Goal: Task Accomplishment & Management: Complete application form

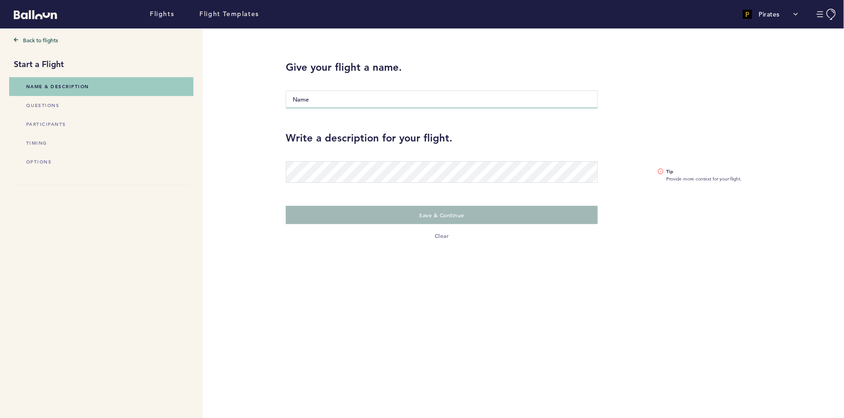
click at [328, 98] on input "Name" at bounding box center [442, 99] width 312 height 18
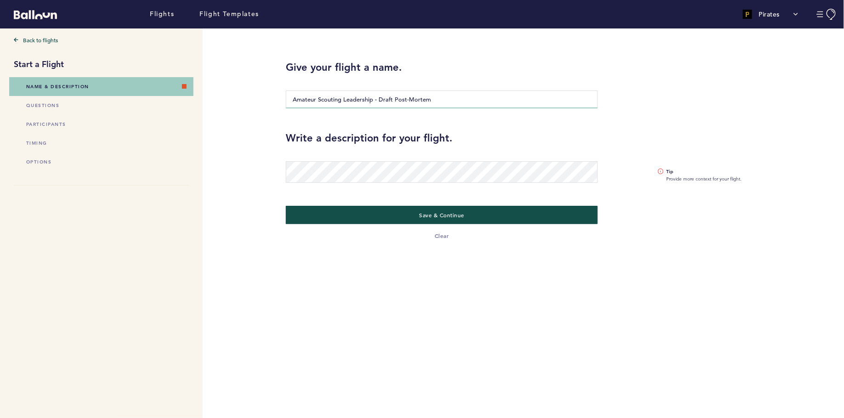
drag, startPoint x: 379, startPoint y: 97, endPoint x: 301, endPoint y: 84, distance: 79.3
click at [301, 84] on div "Amateur Scouting Leadership - Draft Post-Mortem" at bounding box center [442, 93] width 312 height 29
click at [359, 95] on input "Draft Post-Mortem" at bounding box center [442, 99] width 312 height 18
click at [345, 99] on input "Draft Post-Mortem" at bounding box center [442, 99] width 312 height 18
paste input "Amateur Scouting Leadership -"
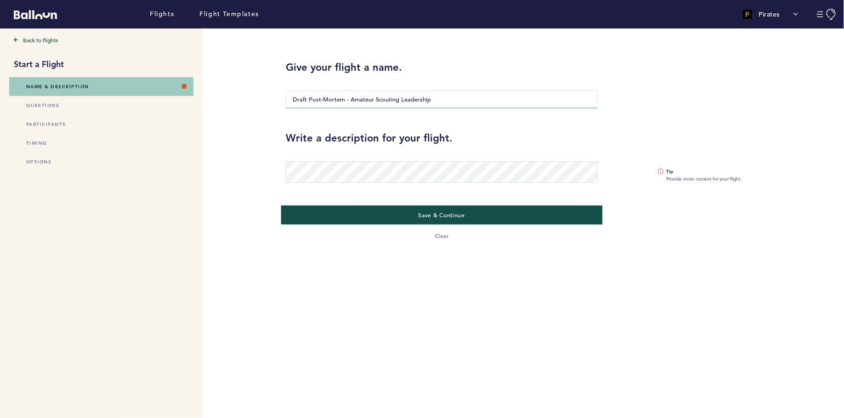
type input "Draft Post-Mortem - Amateur Scouting Leadership"
click at [436, 216] on span "Save & Continue" at bounding box center [441, 214] width 46 height 7
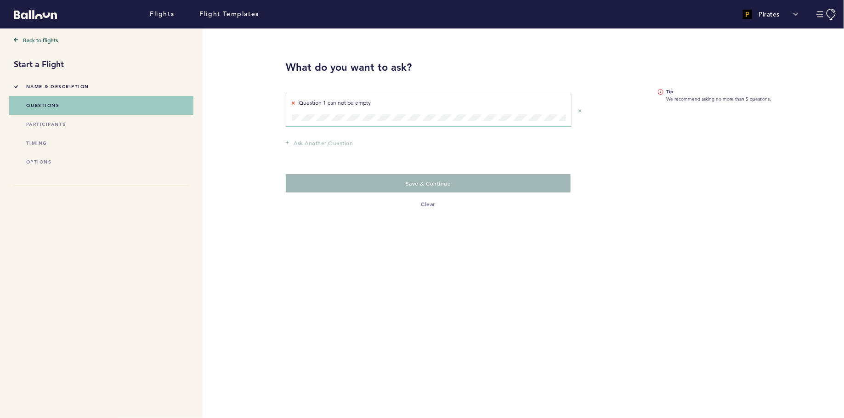
click at [343, 117] on div "Question 1 can not be empty Question 1" at bounding box center [429, 110] width 286 height 34
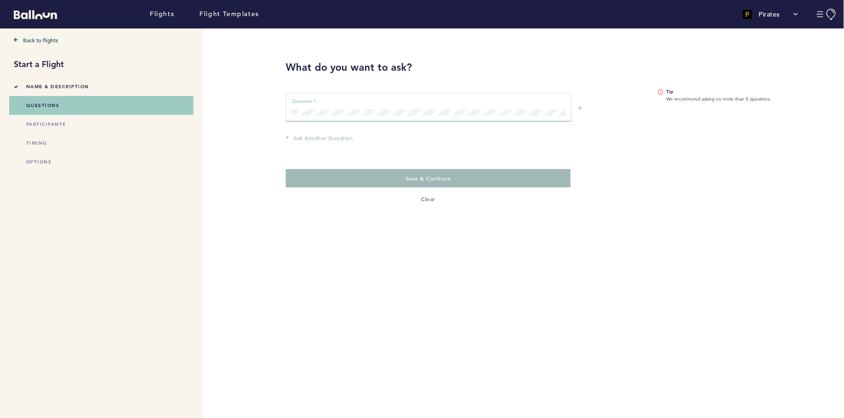
click at [332, 116] on div "Question 1 can not be empty Question 1" at bounding box center [429, 107] width 286 height 29
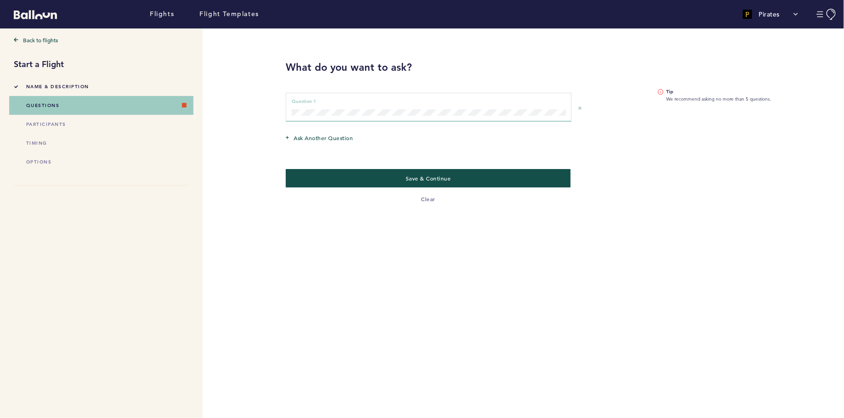
click at [250, 92] on div "Back to flights Start a Flight Name & Description questions participants timing…" at bounding box center [418, 222] width 837 height 389
click at [337, 136] on span "Ask another question" at bounding box center [322, 137] width 59 height 9
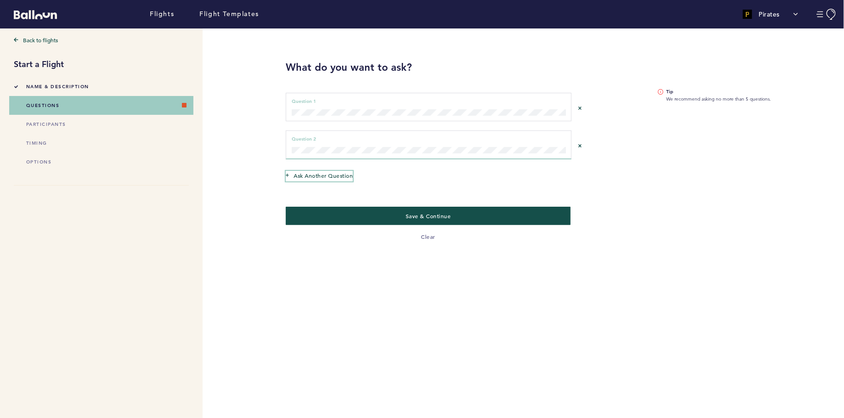
click at [321, 176] on span "Ask another question" at bounding box center [322, 175] width 59 height 9
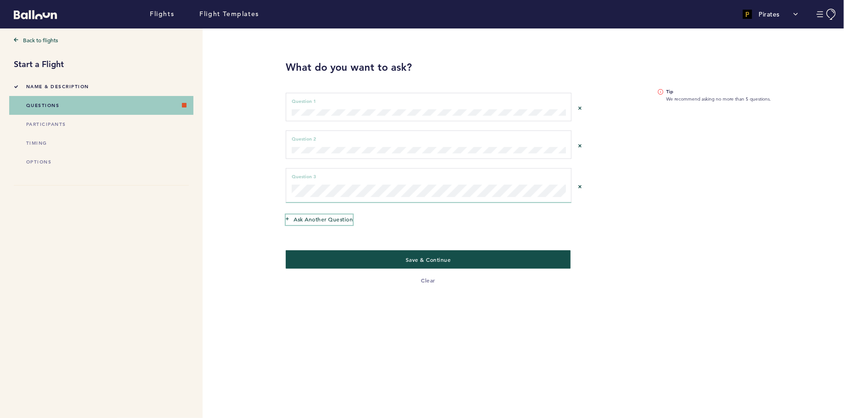
click at [318, 216] on span "Ask another question" at bounding box center [322, 218] width 59 height 9
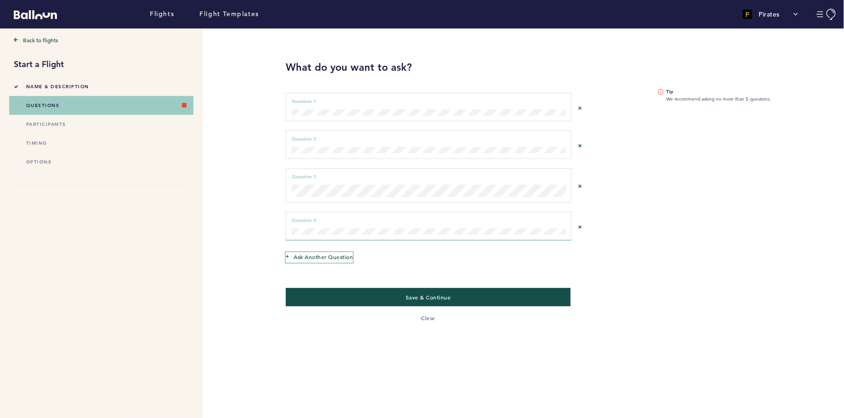
click at [314, 252] on span "Ask another question" at bounding box center [322, 256] width 59 height 9
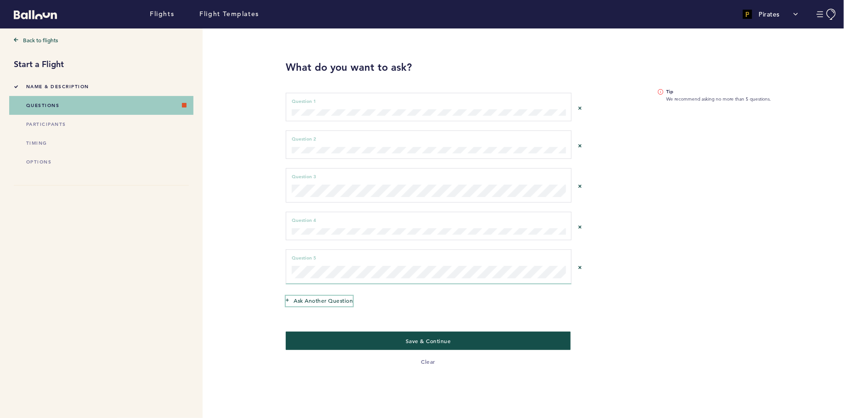
click at [307, 299] on span "Ask another question" at bounding box center [322, 300] width 59 height 9
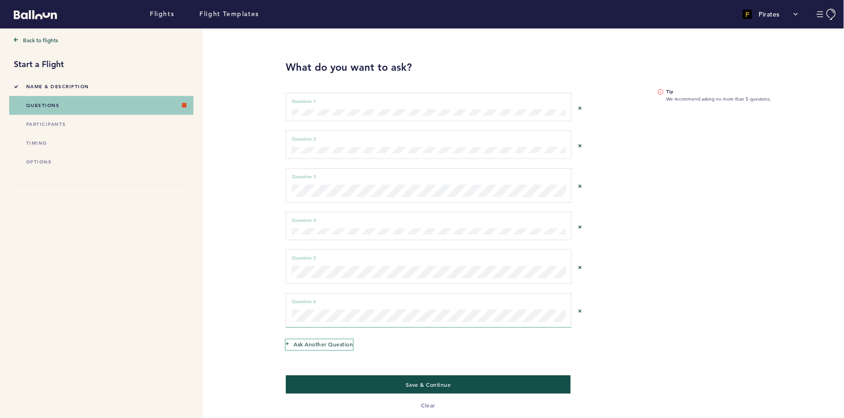
click at [332, 341] on span "Ask another question" at bounding box center [322, 343] width 59 height 9
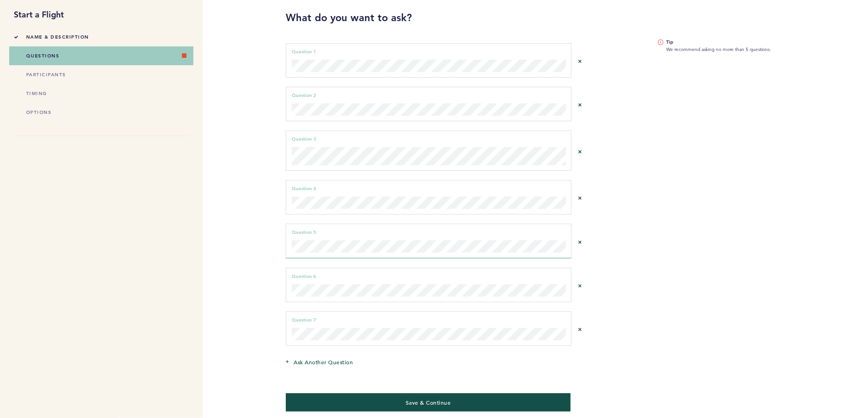
scroll to position [54, 0]
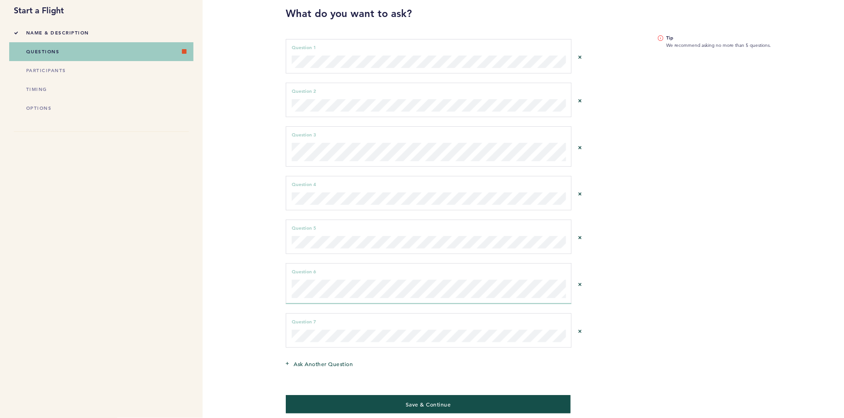
click at [420, 354] on div "Ask another question" at bounding box center [442, 364] width 326 height 24
click at [417, 341] on div "Question 7 can not be empty Question 7" at bounding box center [429, 330] width 286 height 34
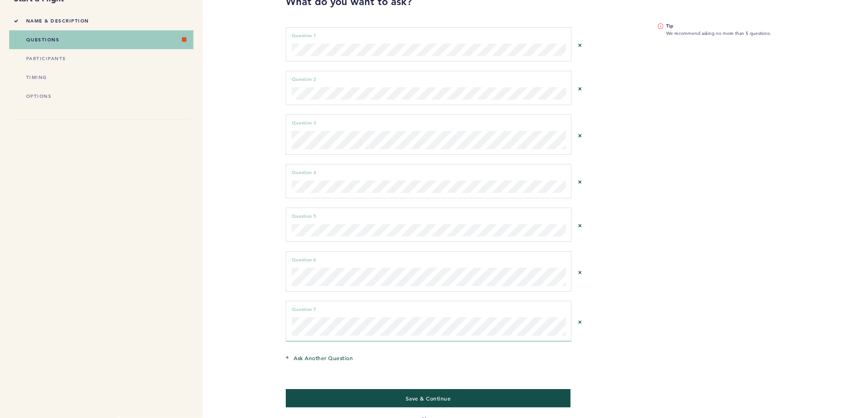
scroll to position [73, 0]
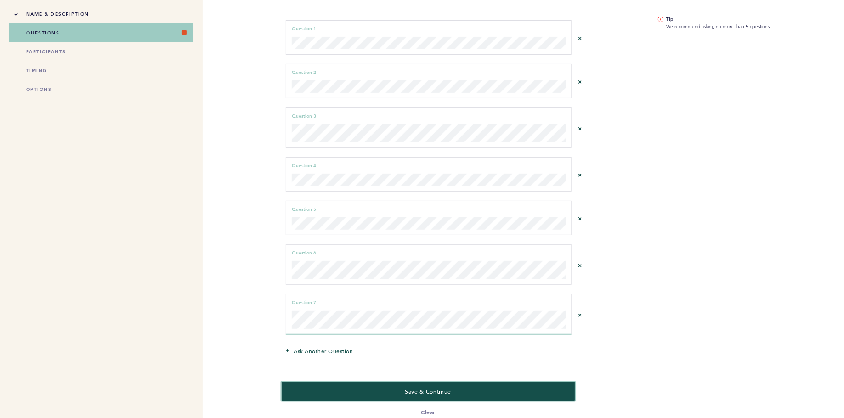
click at [359, 383] on button "Save & Continue" at bounding box center [428, 391] width 293 height 19
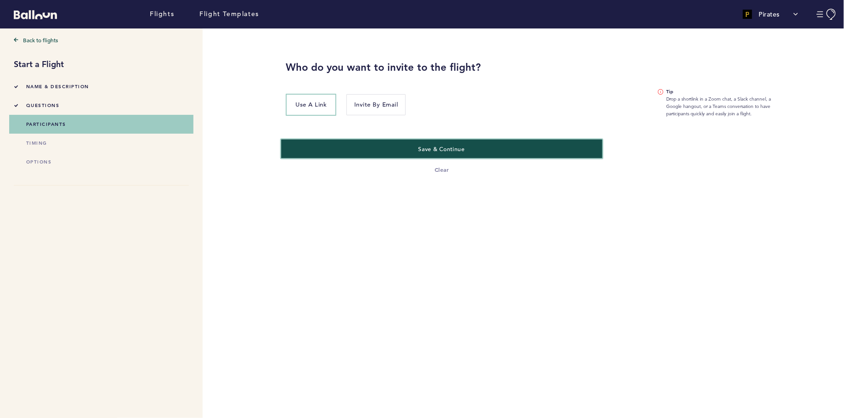
click at [343, 146] on button "Save & Continue" at bounding box center [441, 148] width 321 height 19
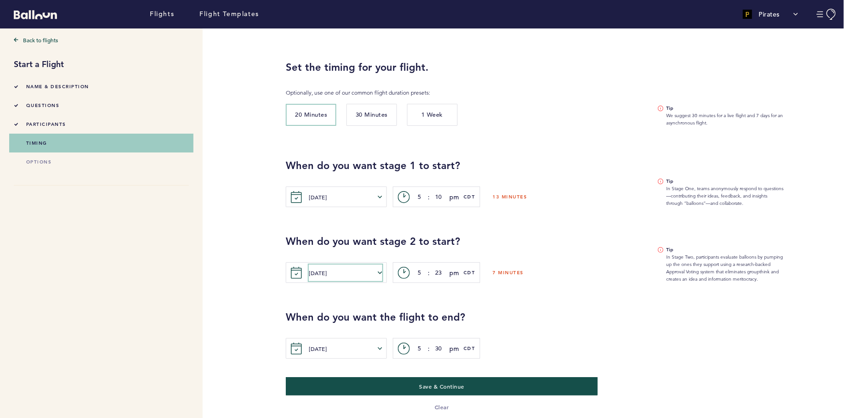
click at [338, 273] on button "[DATE]" at bounding box center [345, 273] width 73 height 17
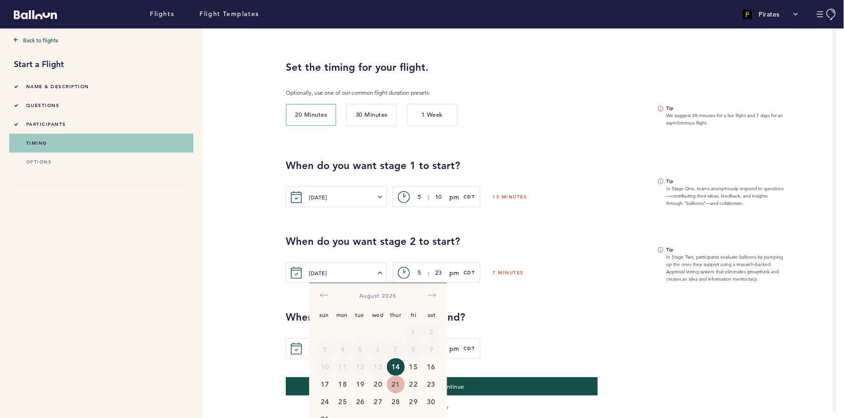
click at [397, 382] on button "21" at bounding box center [396, 384] width 18 height 17
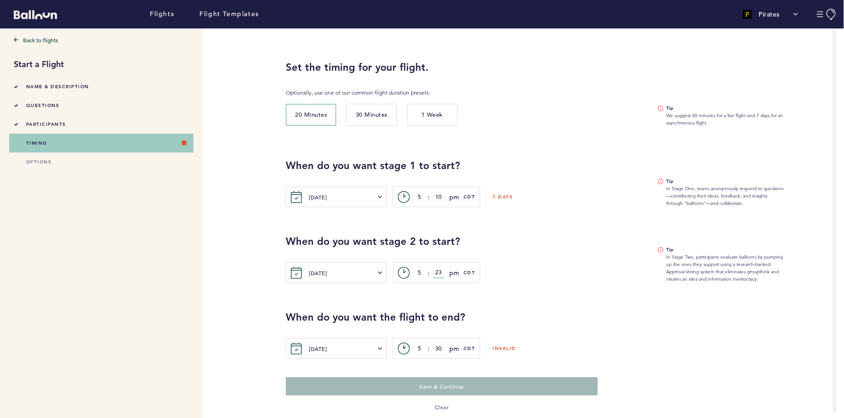
click at [438, 274] on input "23" at bounding box center [438, 272] width 11 height 11
type input "00"
click at [471, 272] on span "CDT" at bounding box center [469, 272] width 12 height 9
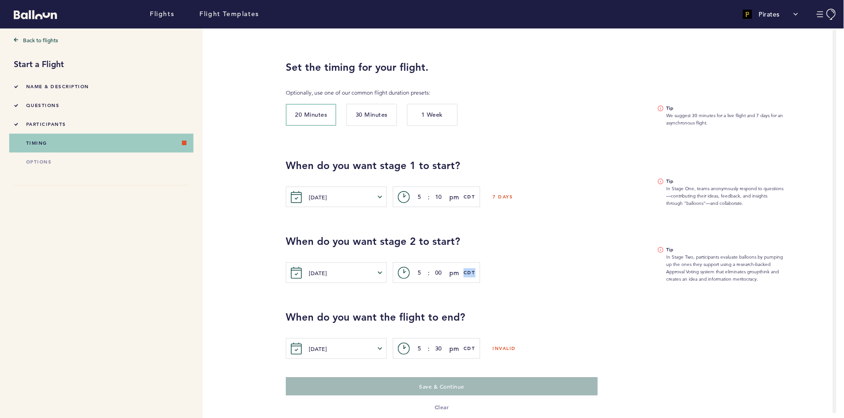
click at [471, 272] on span "CDT" at bounding box center [469, 272] width 12 height 9
click at [416, 273] on input "5" at bounding box center [418, 272] width 11 height 11
type input "6"
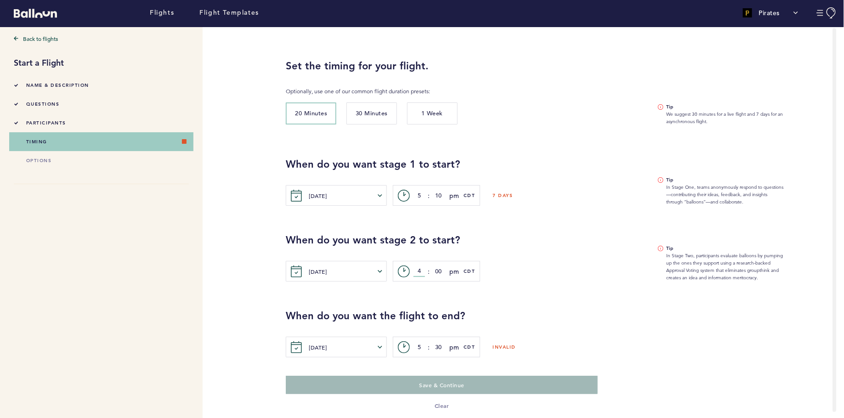
type input "4"
click at [508, 287] on div "When do you want the flight to end? [DATE] [PERSON_NAME] Tue Wed Thur Fri Sat S…" at bounding box center [558, 320] width 558 height 76
click at [321, 348] on button "[DATE]" at bounding box center [345, 347] width 73 height 17
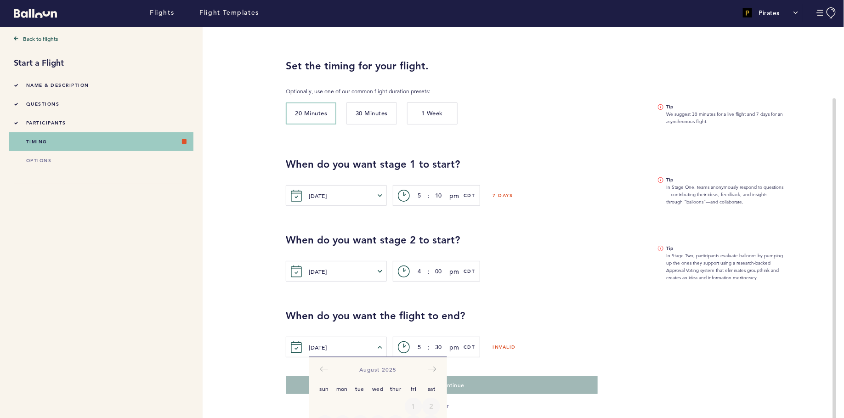
scroll to position [85, 0]
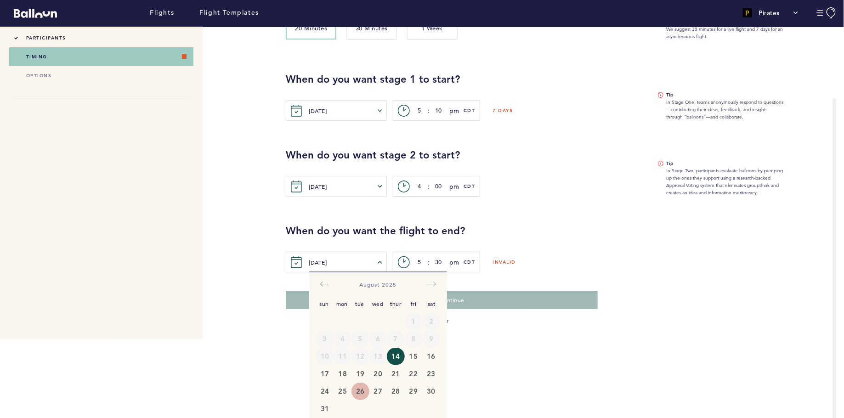
click at [363, 390] on button "26" at bounding box center [360, 391] width 18 height 17
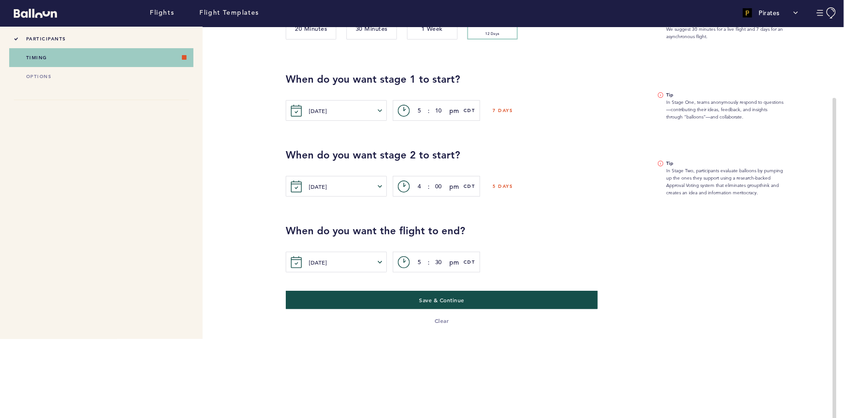
scroll to position [0, 0]
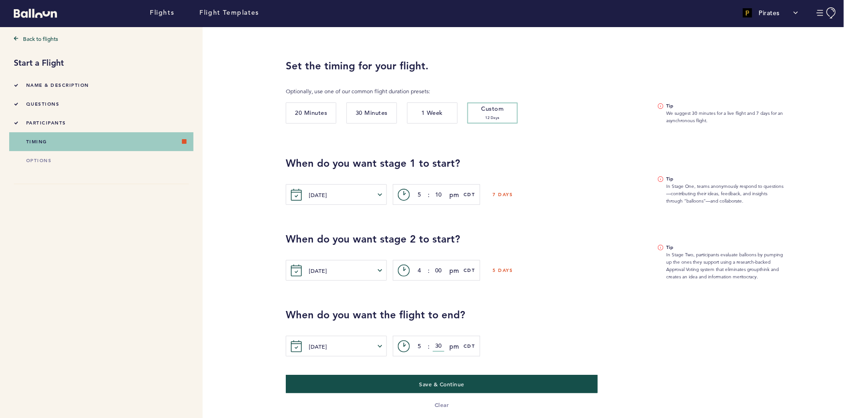
click at [439, 345] on input "30" at bounding box center [438, 346] width 11 height 11
type input "00"
drag, startPoint x: 421, startPoint y: 344, endPoint x: 415, endPoint y: 344, distance: 6.4
click at [415, 344] on input "5" at bounding box center [418, 346] width 11 height 11
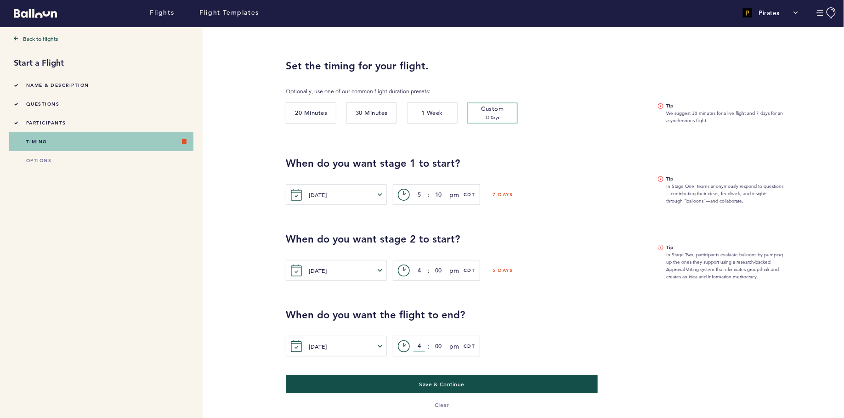
type input "4"
click at [546, 334] on div "When do you want the flight to end? [DATE] Sun Mon Tue Wed Thur Fri Sat [DATE] …" at bounding box center [558, 332] width 558 height 48
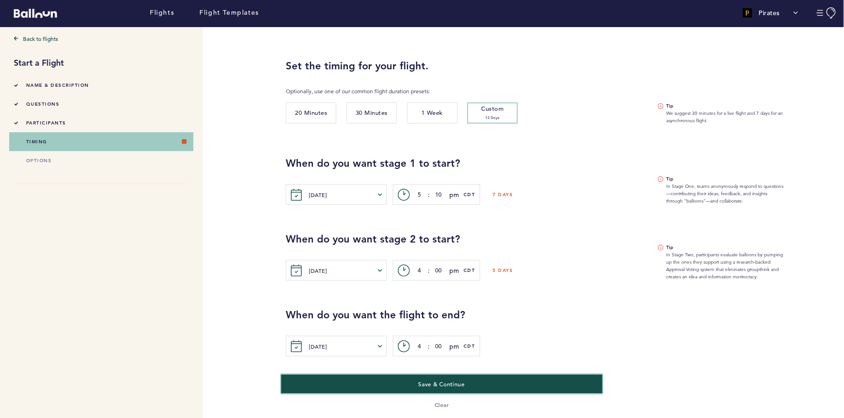
click at [417, 382] on button "Save & Continue" at bounding box center [441, 383] width 321 height 19
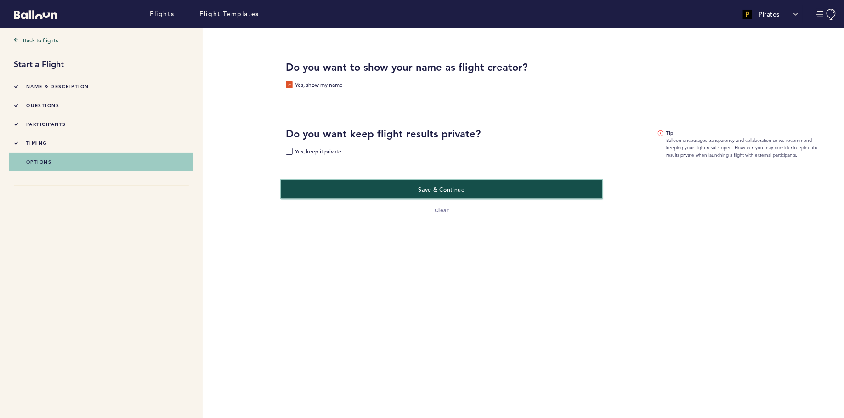
click at [382, 192] on button "Save & Continue" at bounding box center [441, 189] width 321 height 19
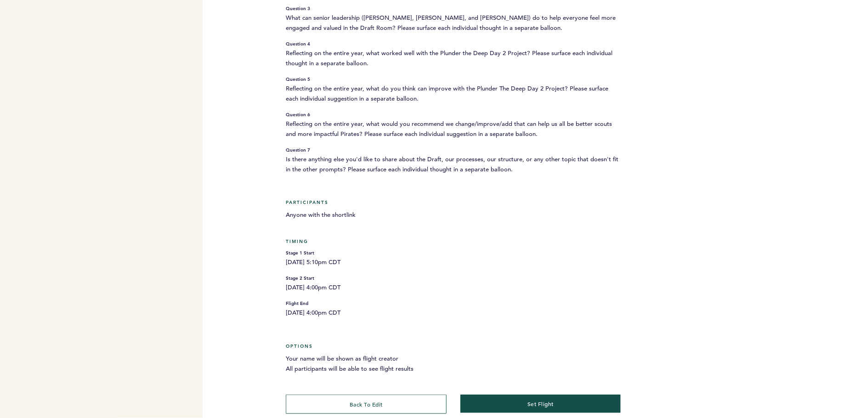
scroll to position [205, 0]
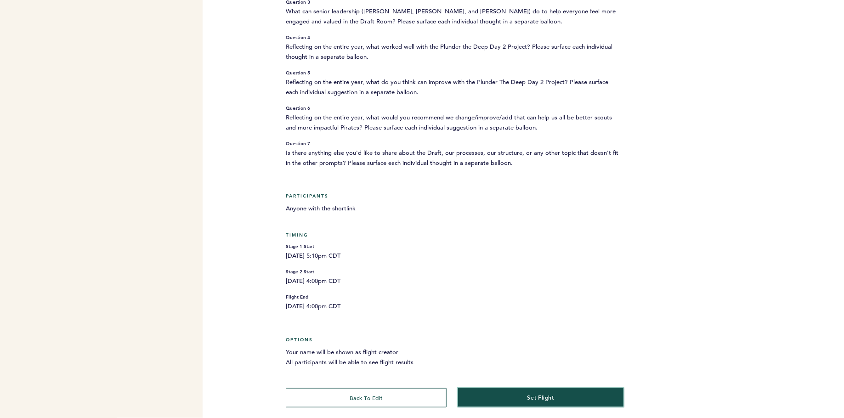
click at [515, 396] on button "set flight" at bounding box center [540, 397] width 165 height 19
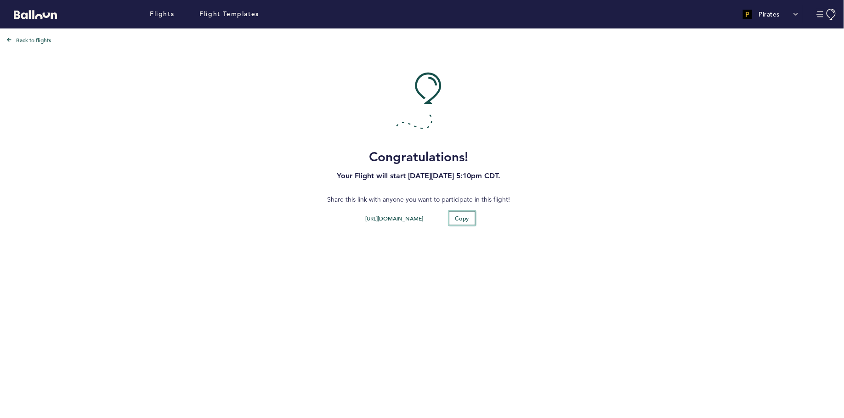
click at [466, 221] on button "Copy" at bounding box center [462, 218] width 27 height 14
click at [160, 9] on link "Flights" at bounding box center [162, 14] width 24 height 10
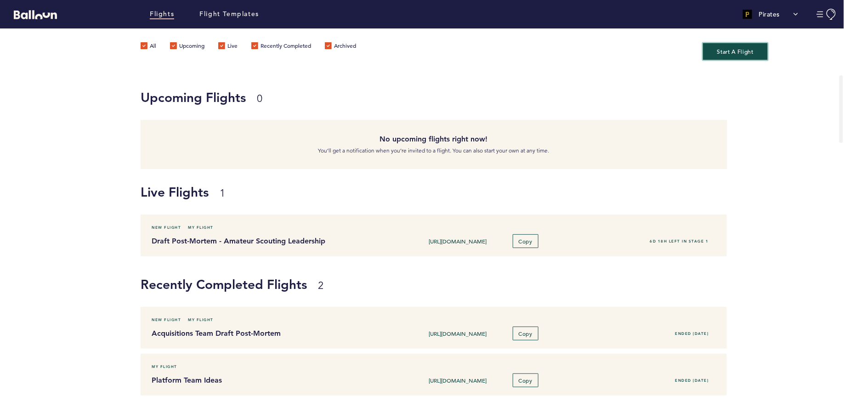
click at [750, 46] on button "Start A Flight" at bounding box center [735, 51] width 65 height 17
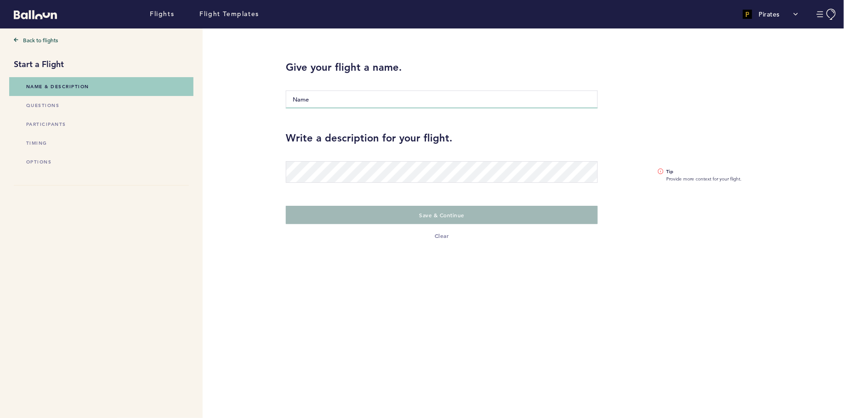
click at [356, 102] on input "Name" at bounding box center [442, 99] width 312 height 18
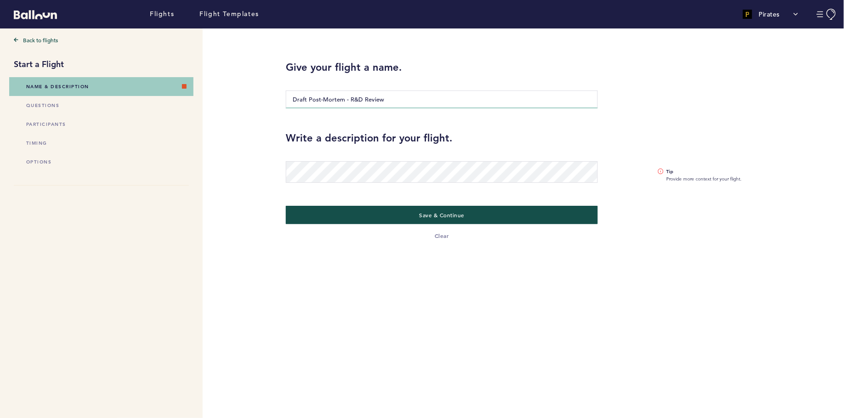
click at [373, 99] on input "Draft Post-Mortem - R&D Review" at bounding box center [442, 99] width 312 height 18
type input "Draft Post-Mortem - R&D Tools"
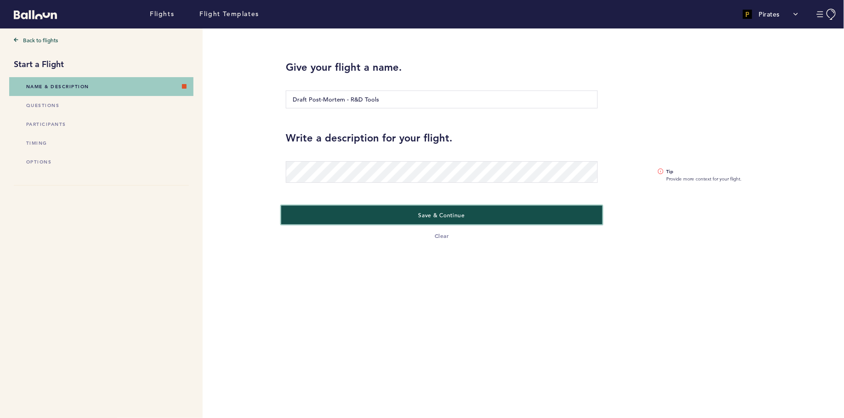
click at [344, 213] on button "Save & Continue" at bounding box center [441, 214] width 321 height 19
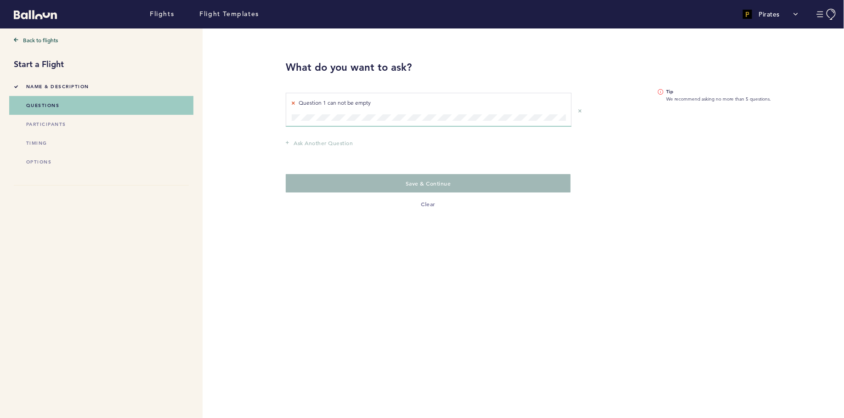
click at [62, 86] on span "Name & Description" at bounding box center [57, 87] width 63 height 6
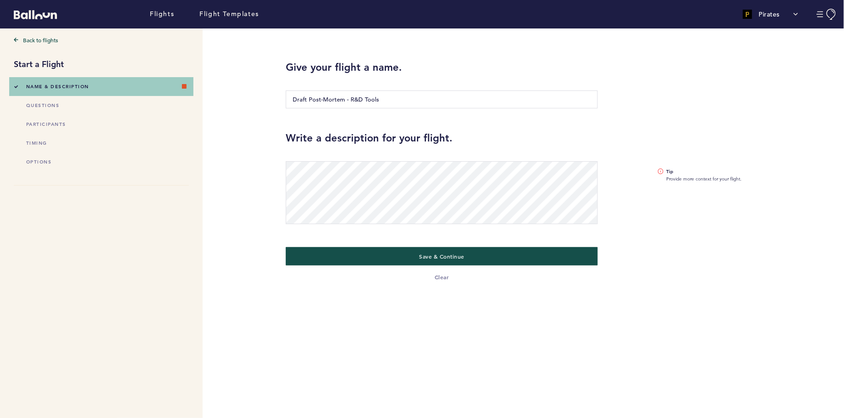
click at [662, 169] on icon at bounding box center [661, 172] width 6 height 6
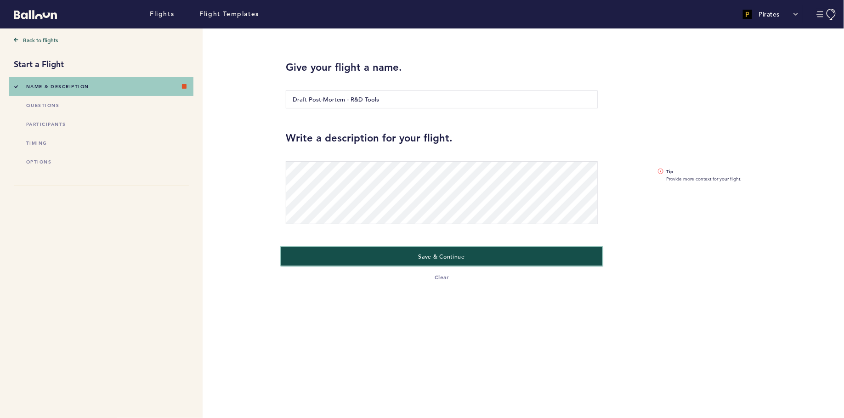
click at [449, 254] on span "Save & Continue" at bounding box center [441, 256] width 46 height 7
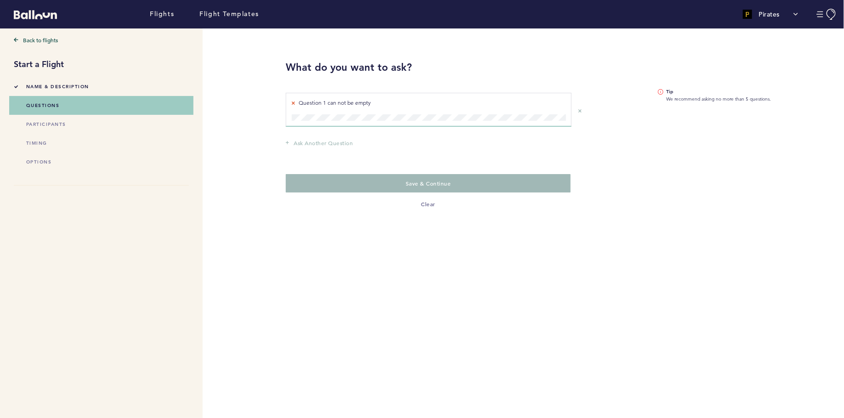
click at [62, 85] on span "Name & Description" at bounding box center [57, 87] width 63 height 6
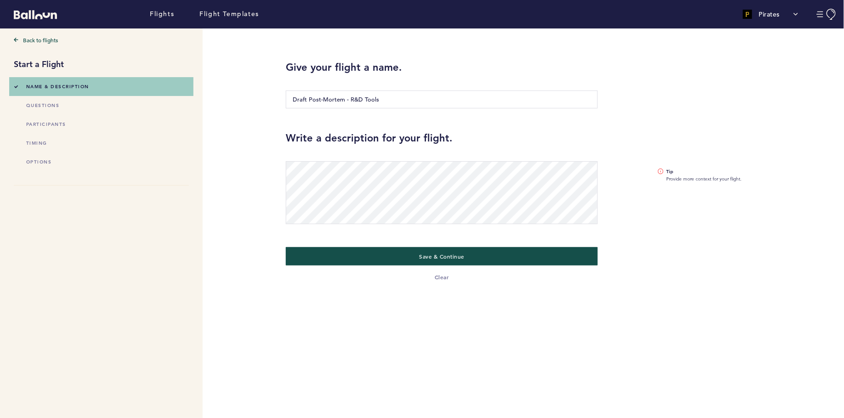
click at [64, 99] on li "questions" at bounding box center [101, 105] width 175 height 19
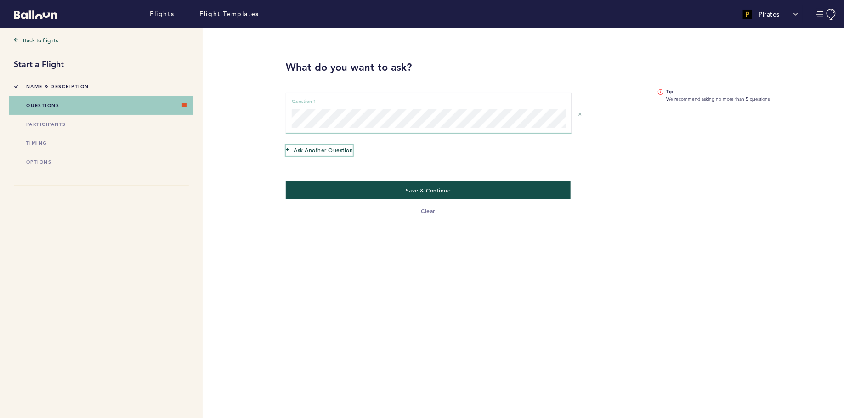
click at [335, 149] on span "Ask another question" at bounding box center [322, 149] width 59 height 9
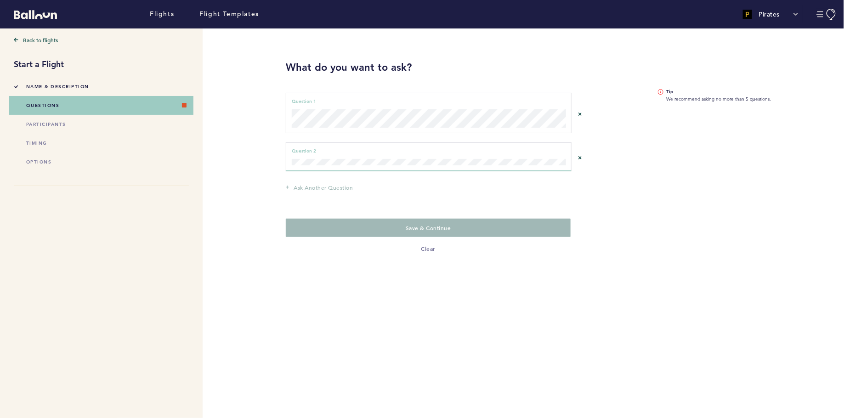
click at [313, 167] on div "Question 2 can not be empty Question 2" at bounding box center [429, 156] width 286 height 29
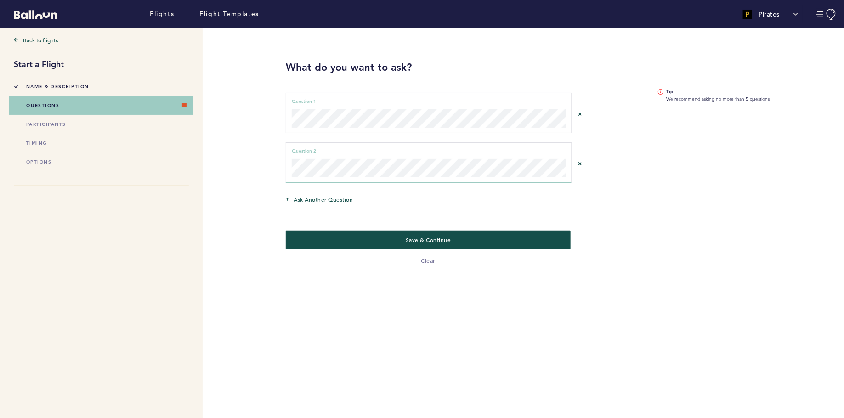
click at [290, 109] on div "Question 1 can not be empty Question 1" at bounding box center [429, 113] width 286 height 40
click at [338, 200] on span "Ask another question" at bounding box center [322, 199] width 59 height 9
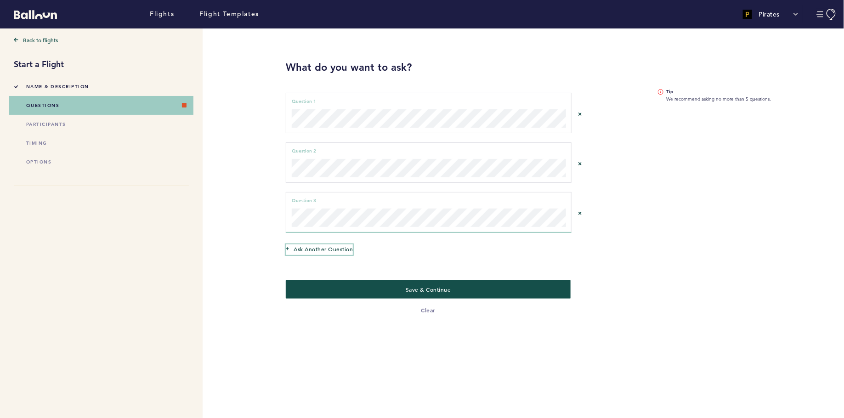
click at [330, 248] on span "Ask another question" at bounding box center [322, 248] width 59 height 9
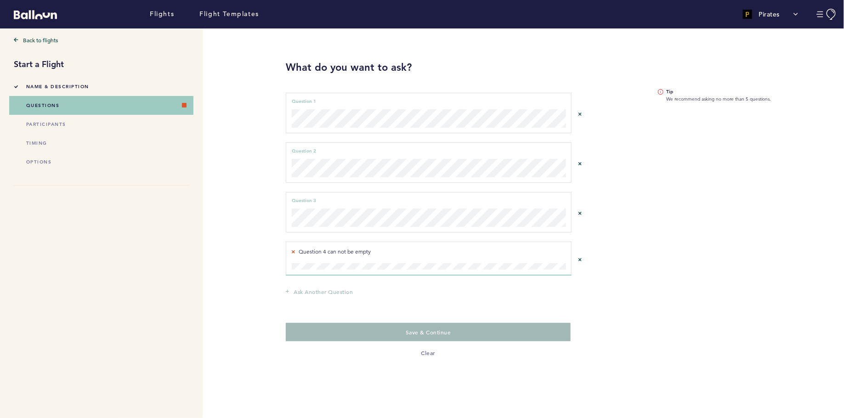
click at [299, 108] on div "Question 1 can not be empty Question 1" at bounding box center [429, 113] width 286 height 40
click at [343, 123] on div "Question 1 can not be empty Question 1" at bounding box center [429, 113] width 286 height 40
drag, startPoint x: 299, startPoint y: 108, endPoint x: 286, endPoint y: 107, distance: 12.9
click at [286, 107] on div "Question 1 can not be empty Question 1" at bounding box center [429, 113] width 286 height 40
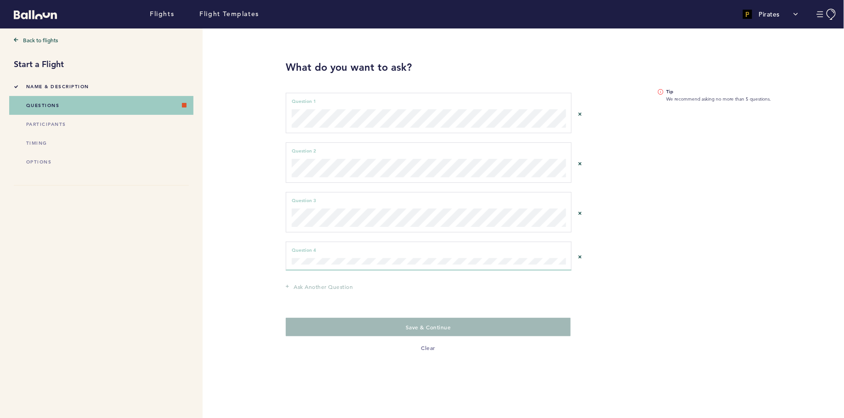
click at [313, 264] on div "Question 4 can not be empty Question 4" at bounding box center [429, 256] width 286 height 29
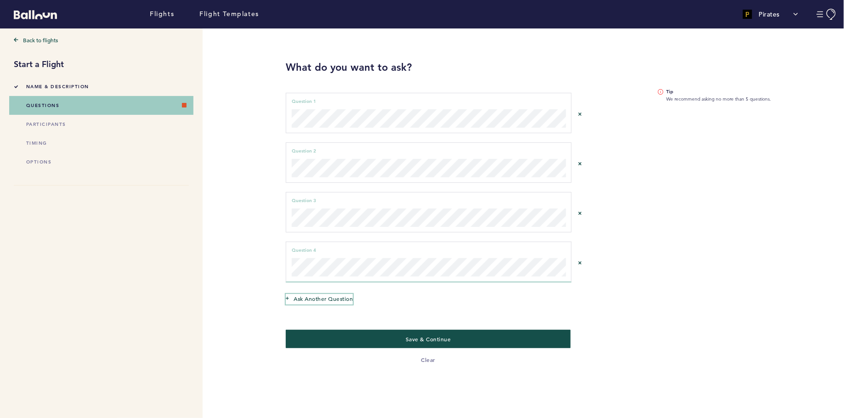
click at [307, 298] on span "Ask another question" at bounding box center [322, 298] width 59 height 9
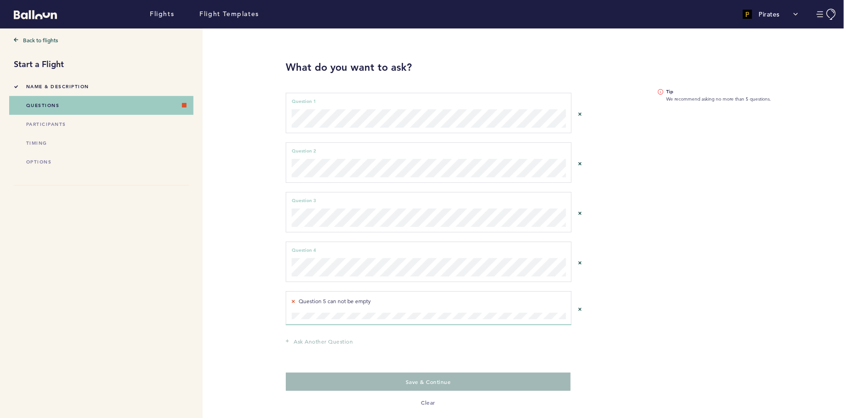
click at [307, 309] on div "Question 5 can not be empty Question 5" at bounding box center [429, 308] width 286 height 34
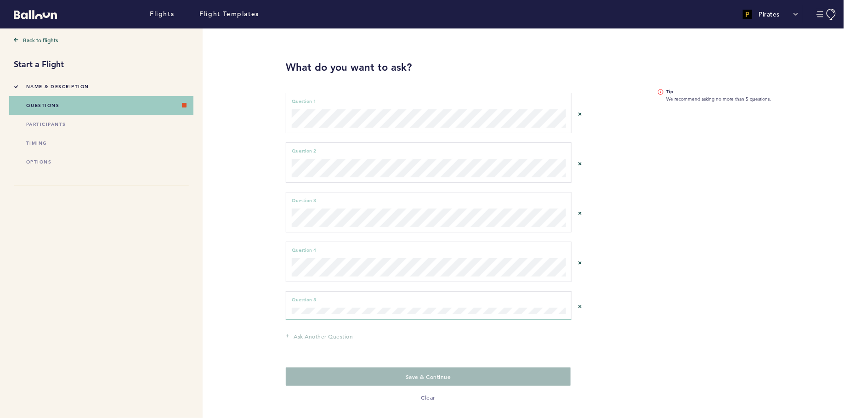
click at [308, 313] on div "Question 5 can not be empty Question 5" at bounding box center [429, 305] width 286 height 29
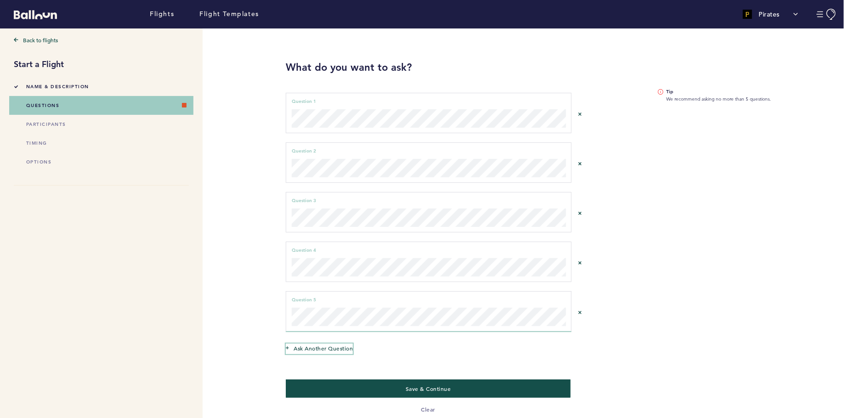
click at [309, 346] on span "Ask another question" at bounding box center [322, 348] width 59 height 9
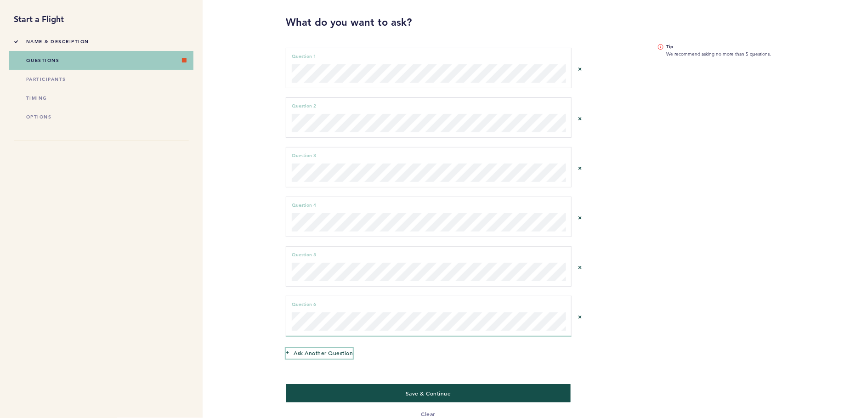
click at [320, 348] on span "Ask another question" at bounding box center [322, 352] width 59 height 9
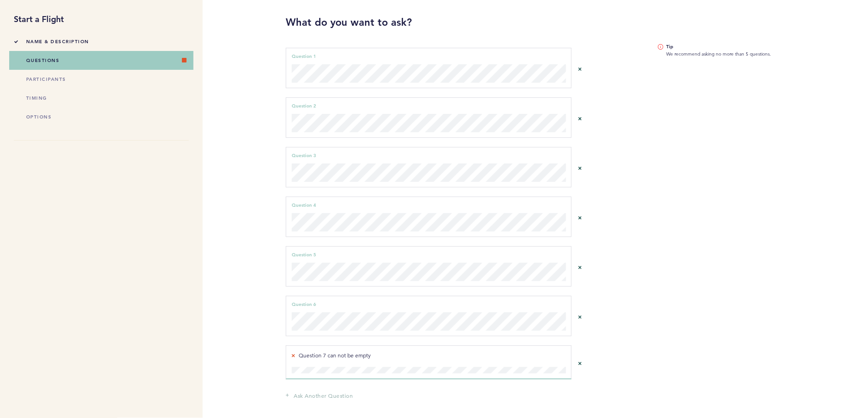
click at [356, 231] on div "Question 4 can not be empty Question 4" at bounding box center [429, 217] width 286 height 40
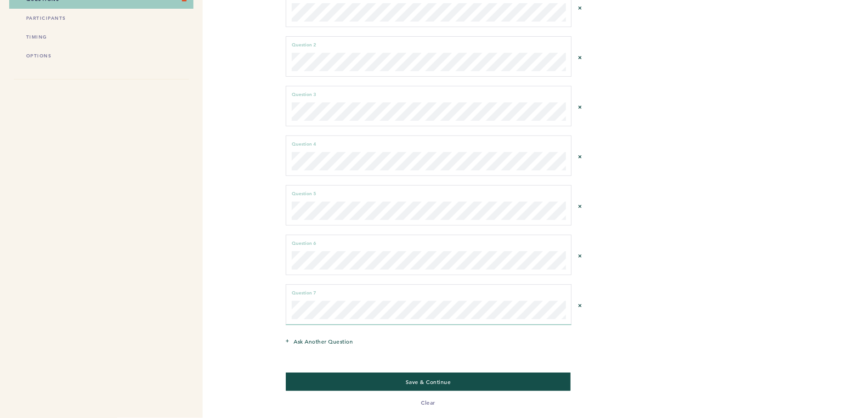
click at [299, 199] on div "Question 5 can not be empty Question 5" at bounding box center [429, 205] width 286 height 40
click at [345, 217] on div "Question 5 can not be empty Question 5" at bounding box center [429, 205] width 286 height 40
drag, startPoint x: 299, startPoint y: 199, endPoint x: 290, endPoint y: 200, distance: 9.2
click at [290, 200] on div "Question 5 can not be empty Question 5" at bounding box center [429, 205] width 286 height 40
click at [315, 337] on span "Ask another question" at bounding box center [322, 341] width 59 height 9
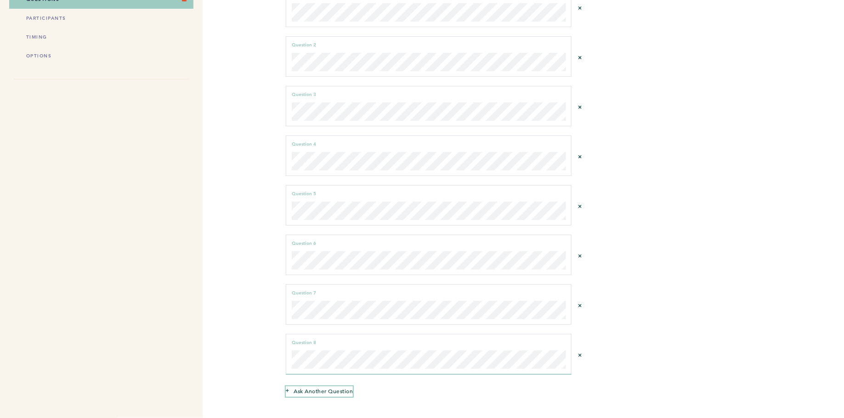
click at [317, 389] on span "Ask another question" at bounding box center [322, 390] width 59 height 9
click at [345, 389] on span "Question 9 can not be empty" at bounding box center [335, 393] width 72 height 9
click at [346, 390] on span "Question 9 can not be empty" at bounding box center [335, 393] width 72 height 9
click at [346, 391] on span "Question 9 can not be empty" at bounding box center [335, 393] width 72 height 9
click at [345, 403] on div "Question 9 can not be empty Question 9" at bounding box center [429, 397] width 286 height 29
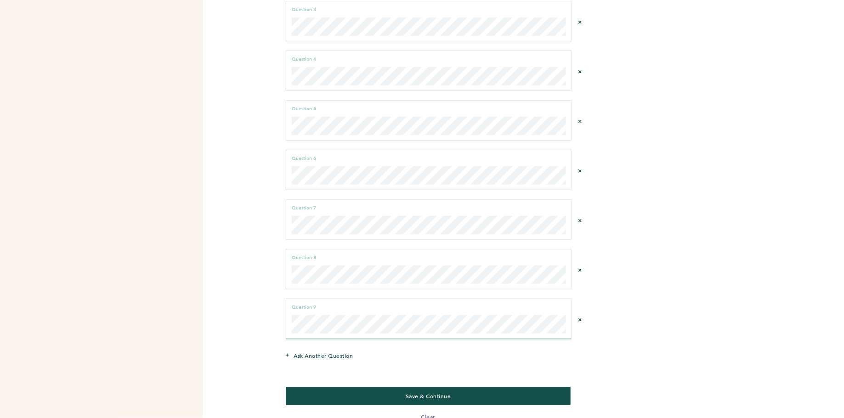
scroll to position [205, 0]
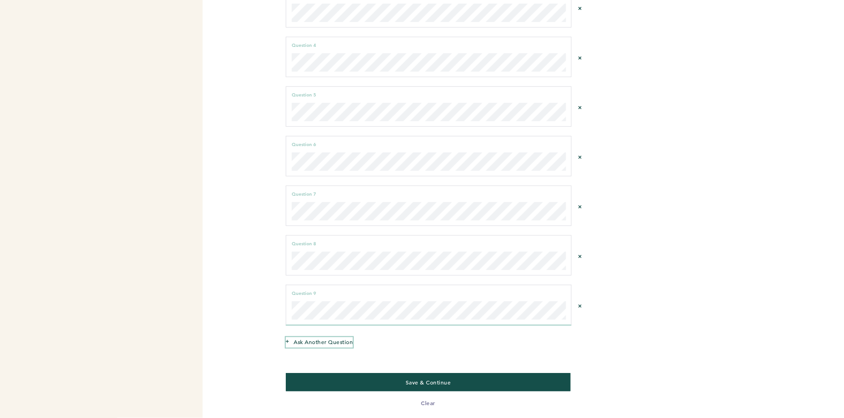
click at [341, 338] on span "Ask another question" at bounding box center [322, 341] width 59 height 9
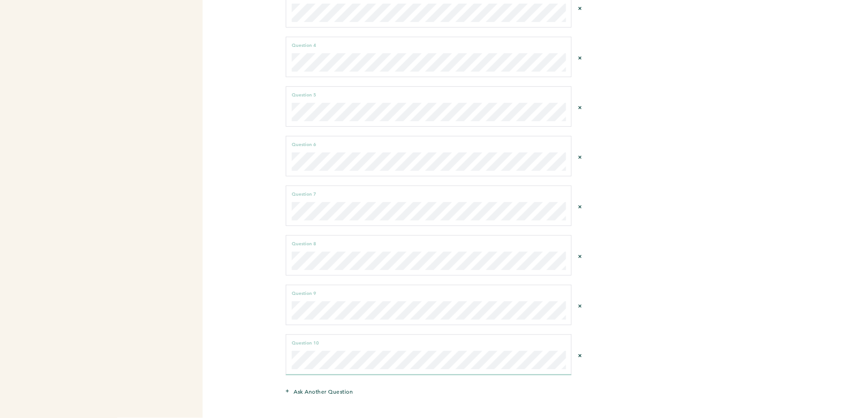
scroll to position [0, 0]
click at [319, 387] on span "Ask another question" at bounding box center [322, 391] width 59 height 9
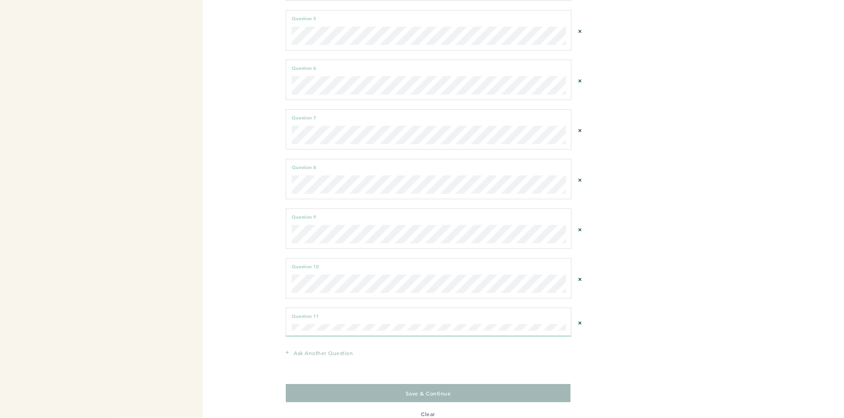
click at [321, 329] on div "Question 11 can not be empty Question 11" at bounding box center [429, 322] width 286 height 29
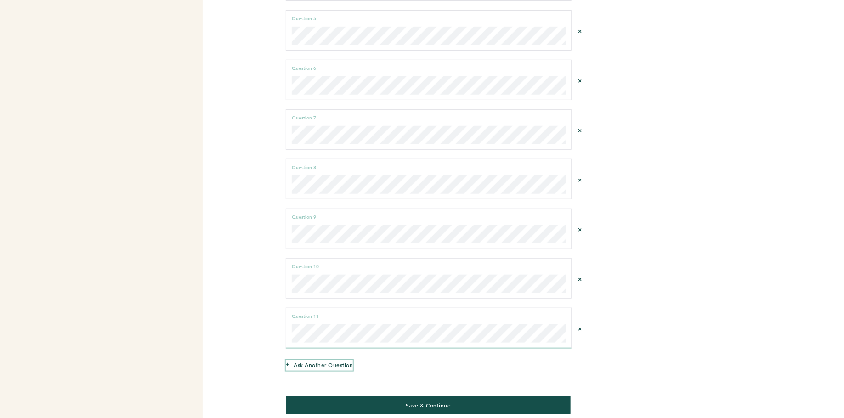
click at [327, 360] on span "Ask another question" at bounding box center [322, 364] width 59 height 9
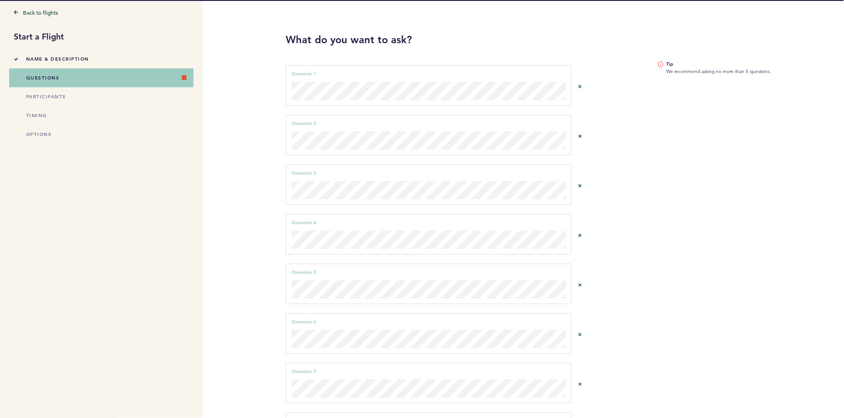
scroll to position [27, 0]
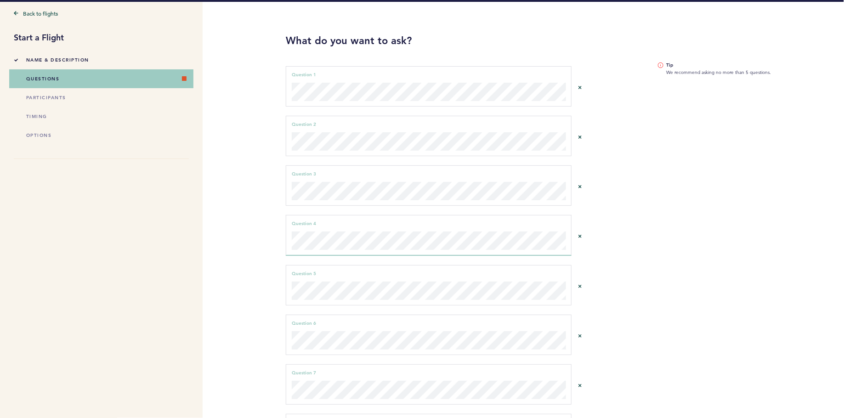
click at [289, 282] on div "Question 5 can not be empty Question 5" at bounding box center [429, 285] width 286 height 40
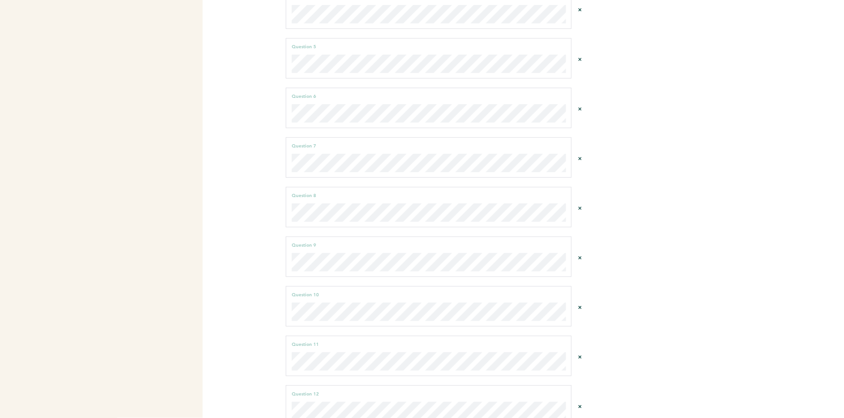
scroll to position [353, 0]
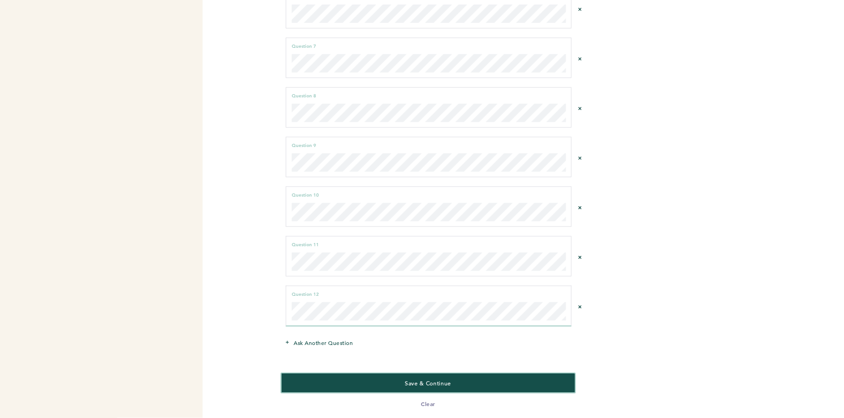
click at [350, 381] on button "Save & Continue" at bounding box center [428, 382] width 293 height 19
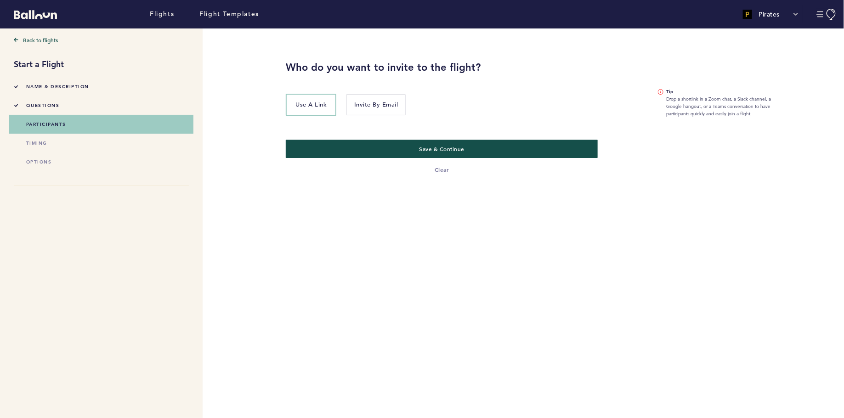
scroll to position [0, 0]
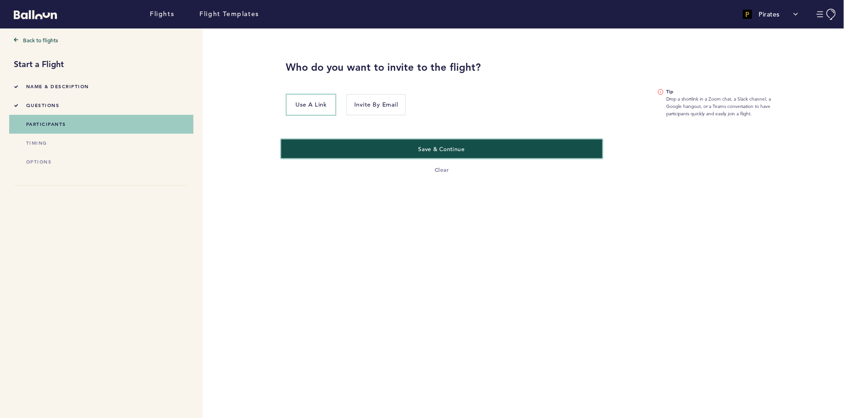
click at [381, 155] on button "Save & Continue" at bounding box center [441, 148] width 321 height 19
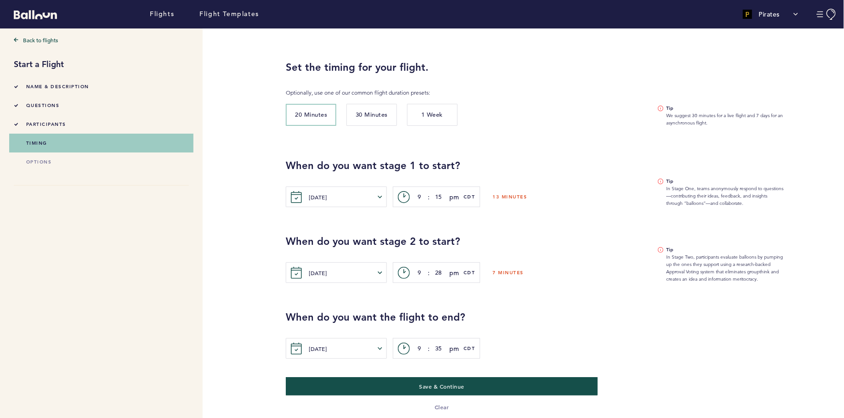
click at [94, 90] on li "Name & Description" at bounding box center [101, 86] width 175 height 19
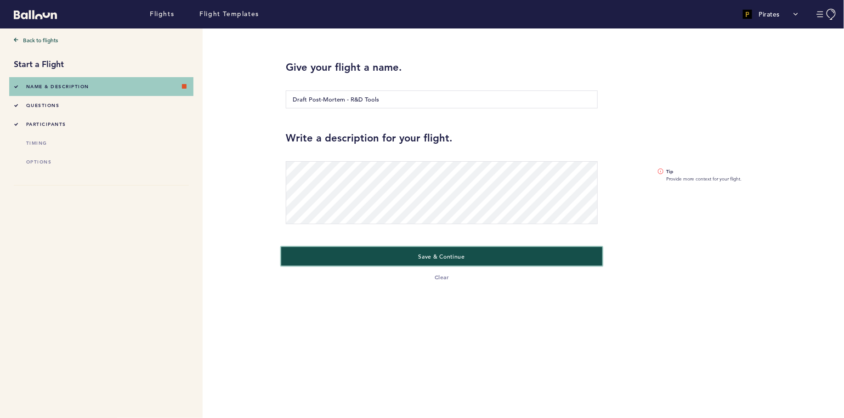
click at [377, 251] on button "Save & Continue" at bounding box center [441, 256] width 321 height 19
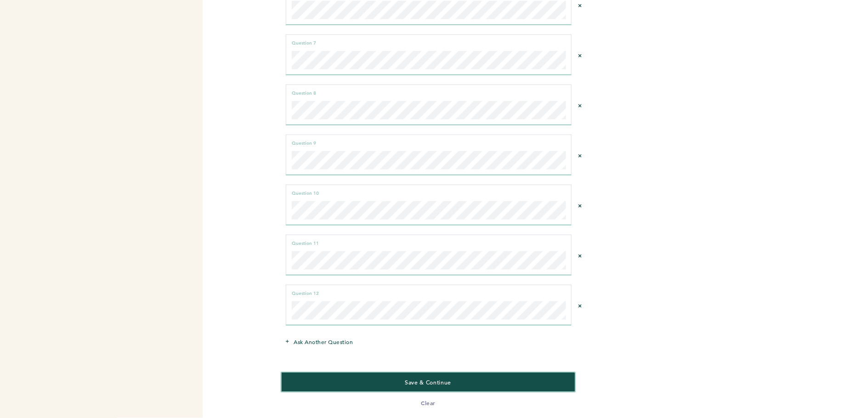
click at [397, 378] on button "Save & Continue" at bounding box center [428, 381] width 293 height 19
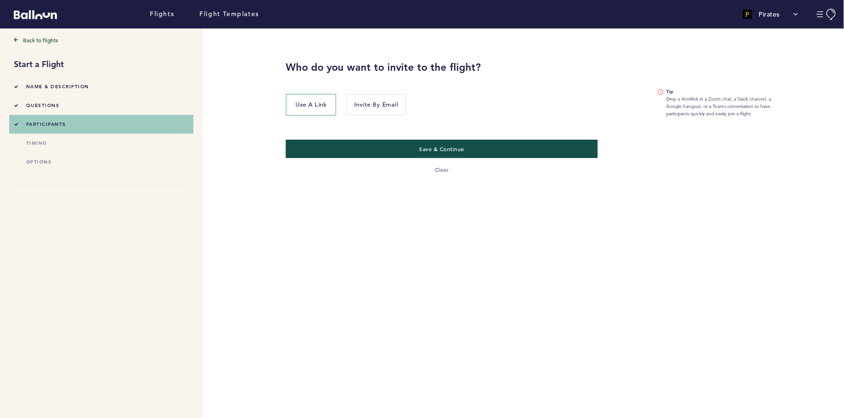
scroll to position [0, 0]
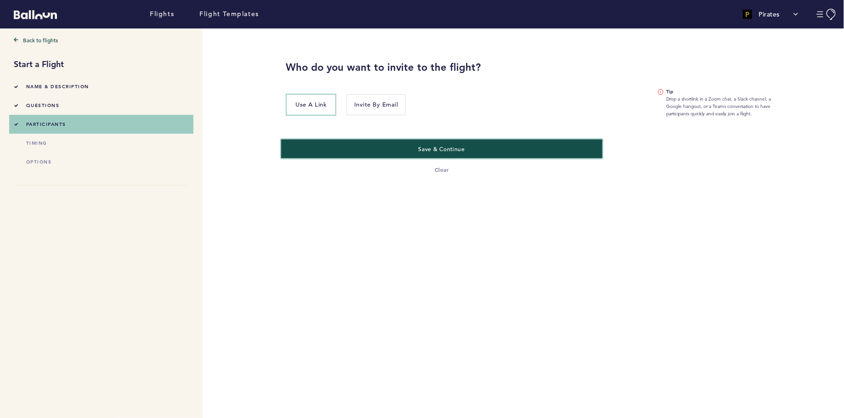
click at [382, 155] on button "Save & Continue" at bounding box center [441, 148] width 321 height 19
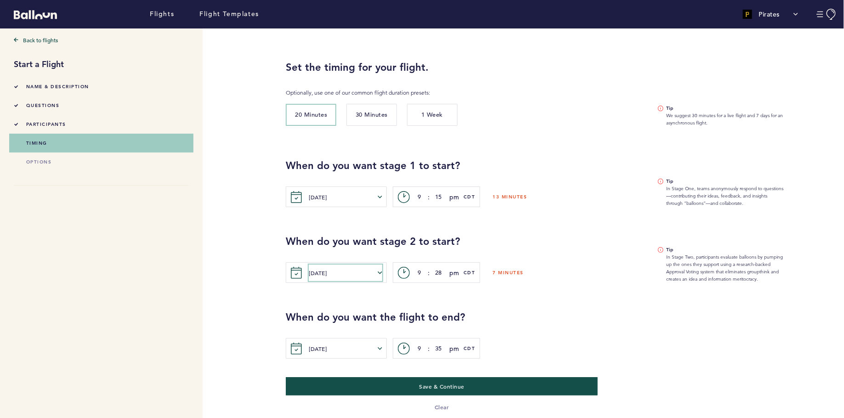
click at [327, 269] on button "[DATE]" at bounding box center [345, 273] width 73 height 17
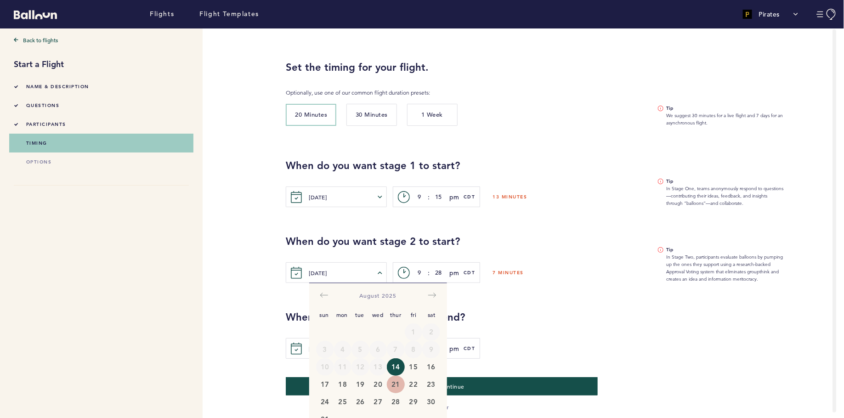
click at [396, 381] on button "21" at bounding box center [396, 384] width 18 height 17
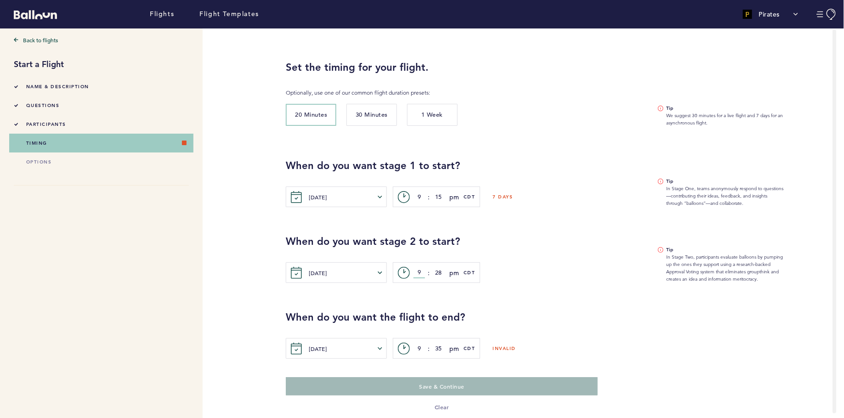
click at [417, 272] on input "9" at bounding box center [418, 272] width 11 height 11
type input "4"
click at [438, 271] on input "28" at bounding box center [438, 272] width 11 height 11
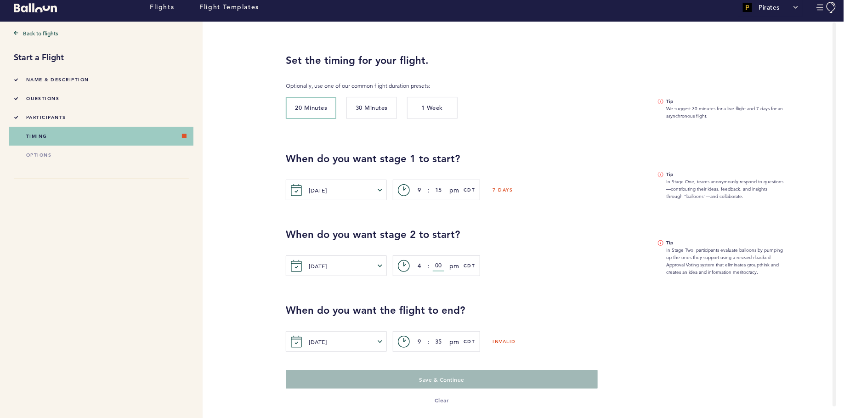
type input "00"
click at [335, 338] on button "[DATE]" at bounding box center [345, 341] width 73 height 17
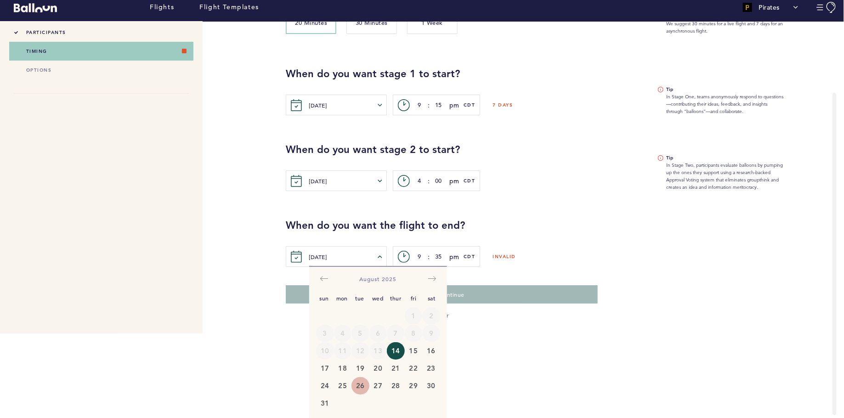
click at [358, 385] on button "26" at bounding box center [360, 385] width 18 height 17
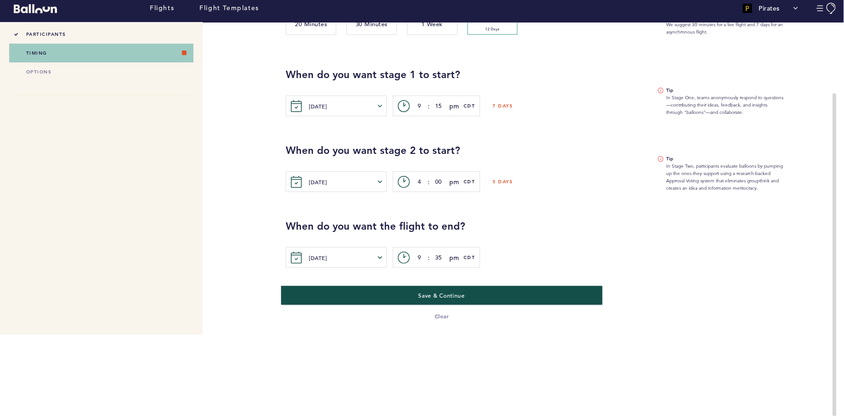
scroll to position [0, 0]
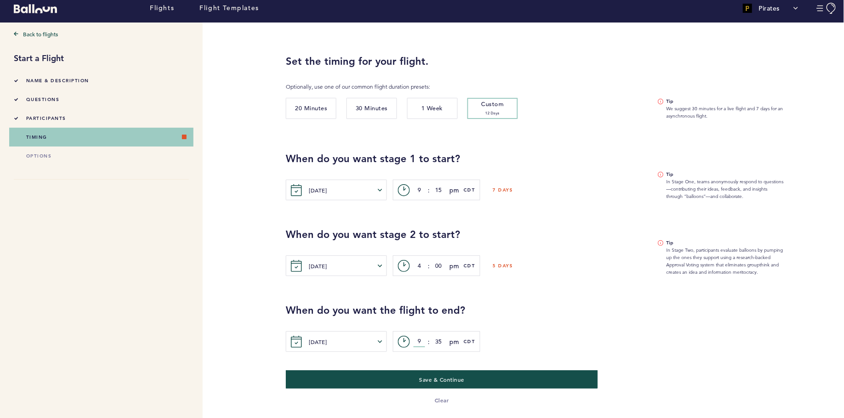
click at [417, 341] on input "9" at bounding box center [418, 341] width 11 height 11
type input "5"
click at [439, 341] on input "35" at bounding box center [438, 341] width 11 height 11
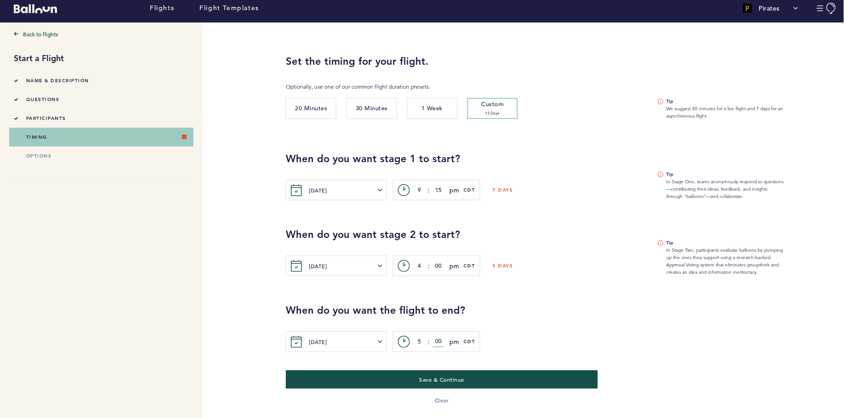
type input "00"
click at [419, 267] on input "4" at bounding box center [418, 265] width 11 height 11
type input "5"
click at [553, 327] on div "When do you want the flight to end? [DATE] Sun Mon Tue Wed Thur Fri Sat [DATE] …" at bounding box center [558, 328] width 558 height 48
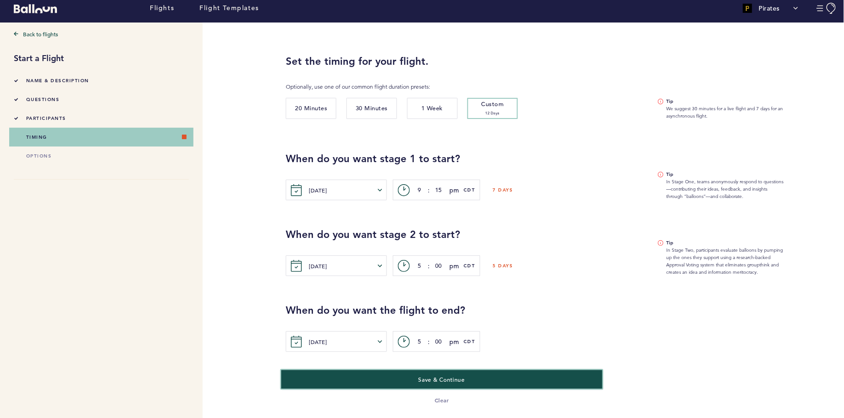
click at [485, 376] on button "Save & Continue" at bounding box center [441, 379] width 321 height 19
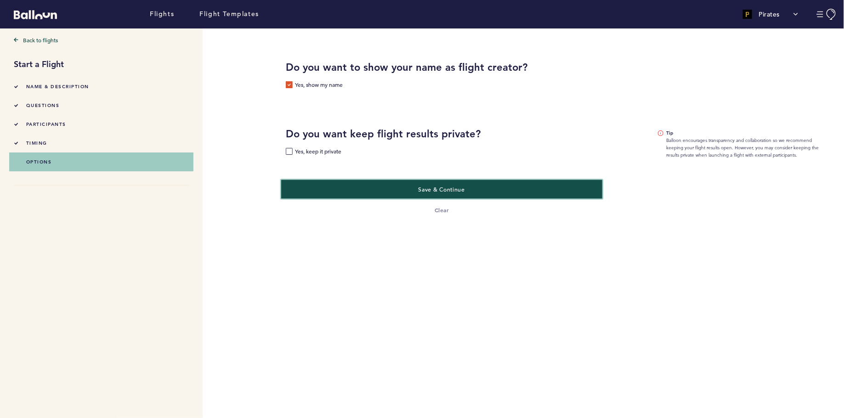
click at [388, 186] on button "Save & Continue" at bounding box center [441, 189] width 321 height 19
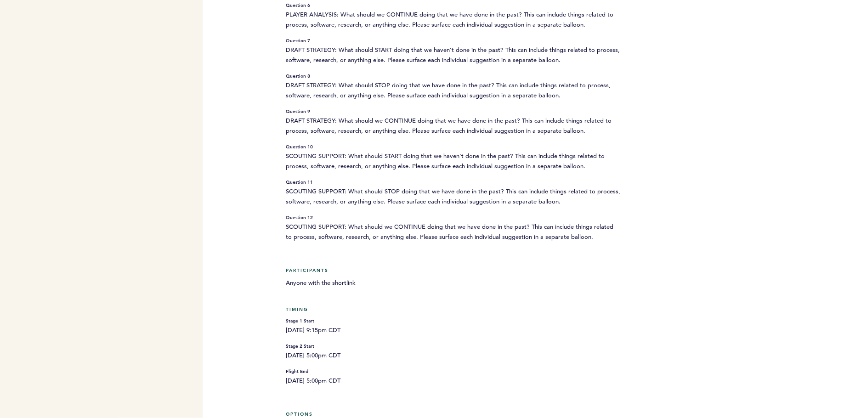
scroll to position [442, 0]
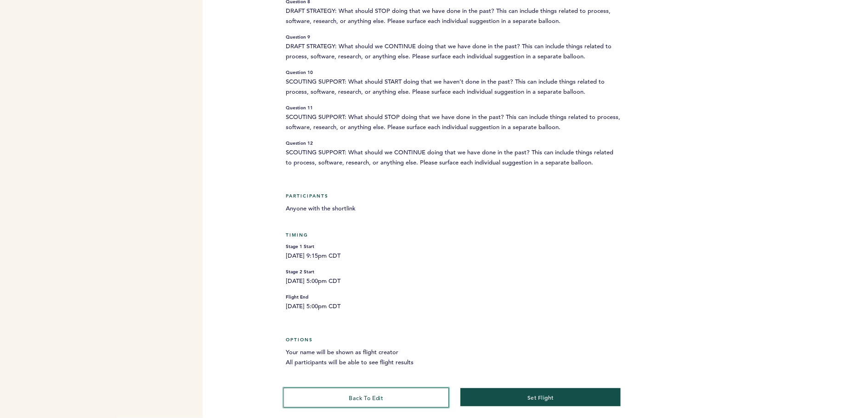
click at [401, 390] on button "back to edit" at bounding box center [365, 398] width 165 height 20
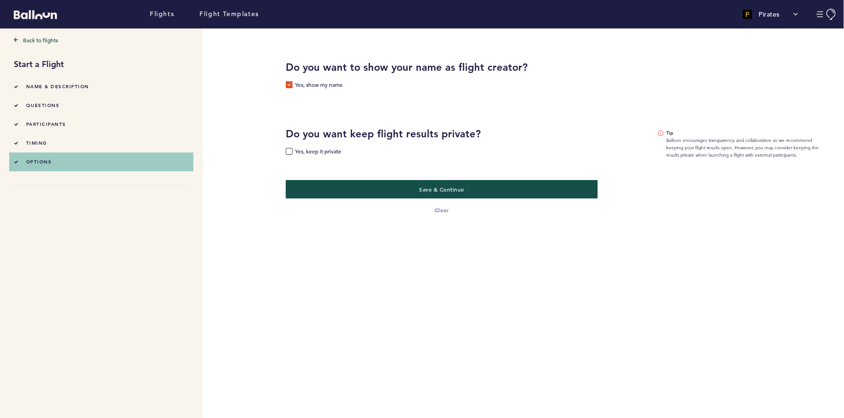
click at [53, 79] on li "Name & Description" at bounding box center [101, 86] width 175 height 19
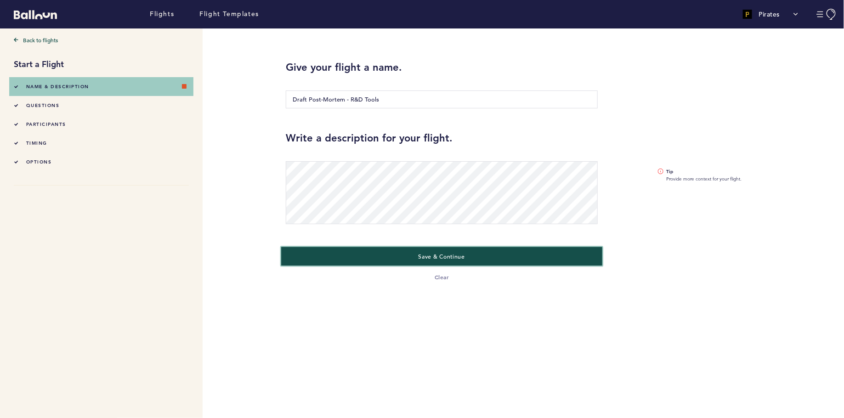
click at [445, 253] on span "Save & Continue" at bounding box center [441, 256] width 46 height 7
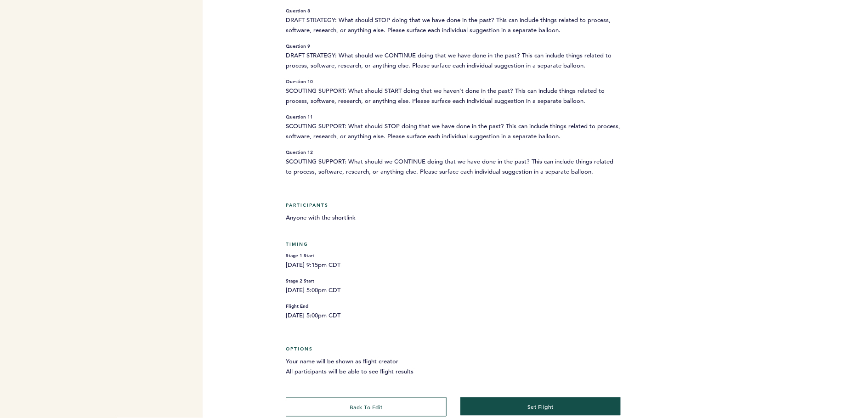
scroll to position [442, 0]
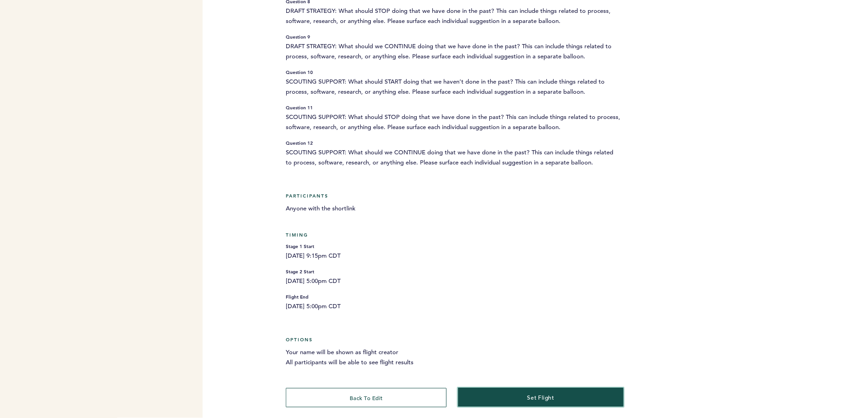
click at [506, 389] on button "set flight" at bounding box center [540, 397] width 165 height 19
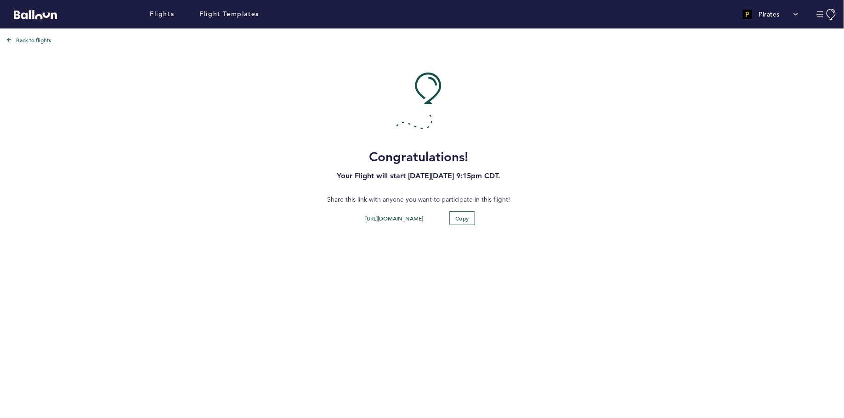
scroll to position [0, 0]
click at [458, 213] on button "Copy" at bounding box center [462, 218] width 27 height 14
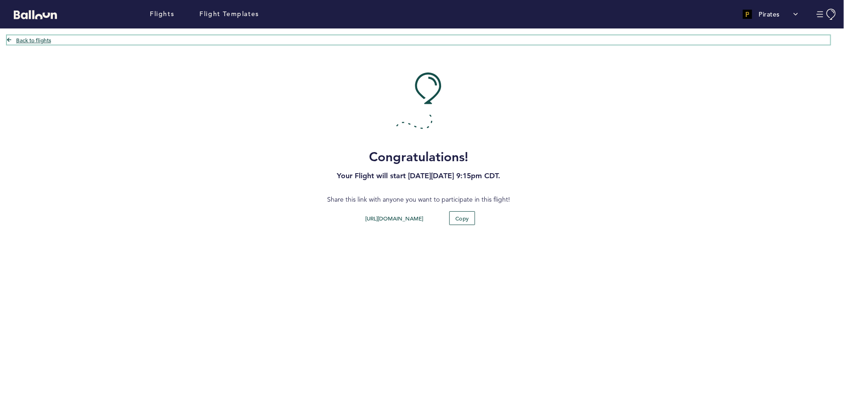
click at [24, 37] on link "Back to flights" at bounding box center [418, 39] width 823 height 9
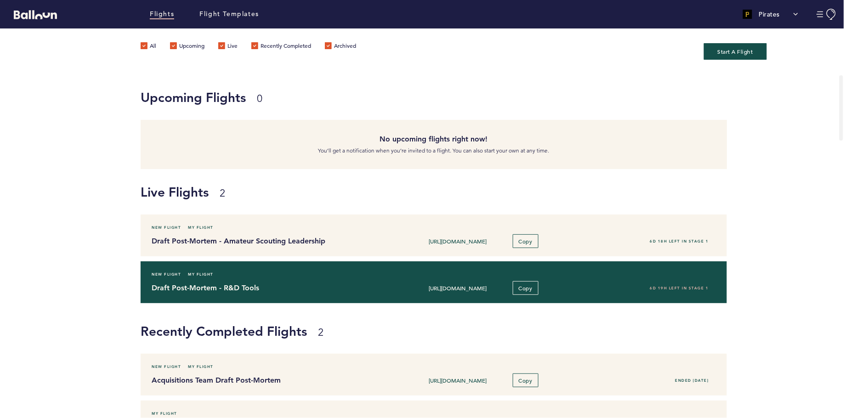
click at [235, 296] on div "New Flight My Flight Draft Post-Mortem - R&D Tools [URL][DOMAIN_NAME] Copy 6D 1…" at bounding box center [434, 282] width 586 height 42
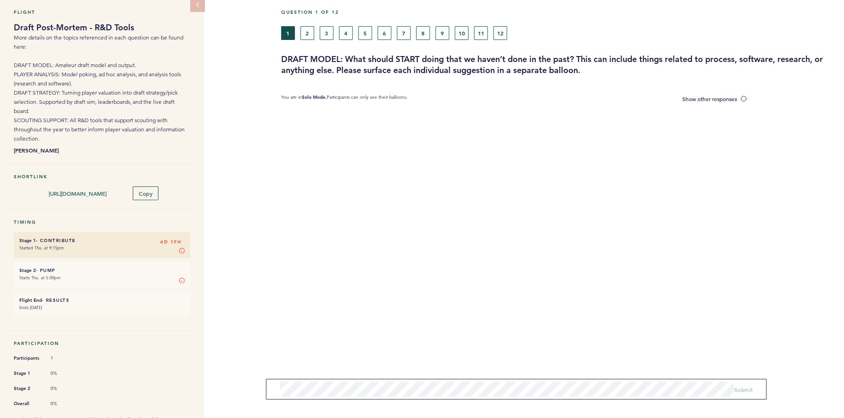
scroll to position [103, 0]
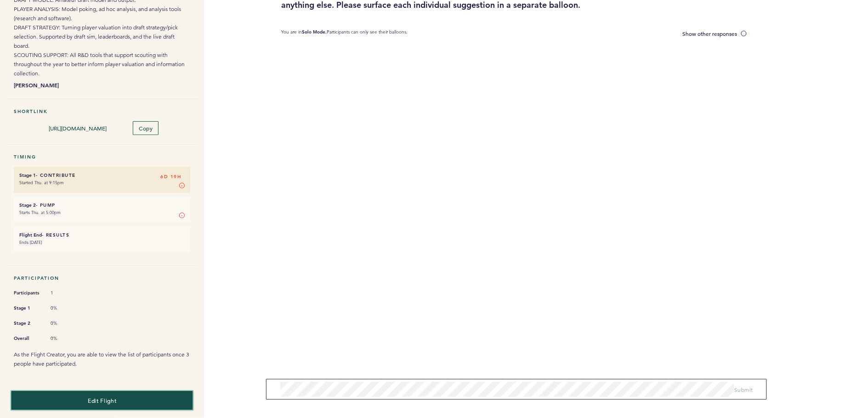
click at [111, 397] on span "Edit Flight" at bounding box center [102, 400] width 28 height 7
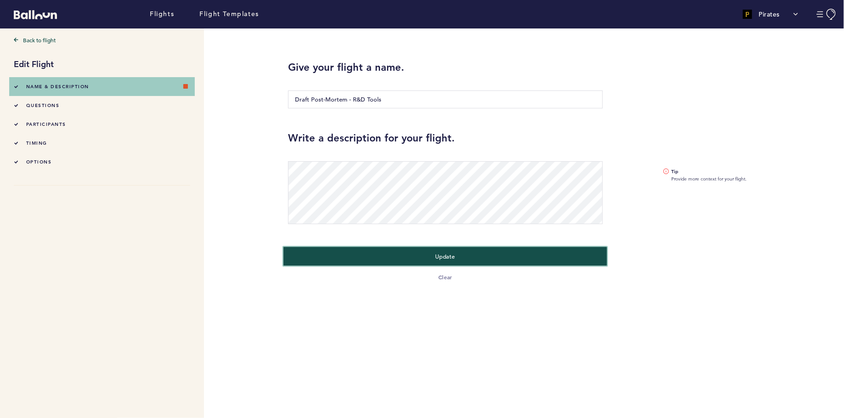
click at [392, 263] on button "Update" at bounding box center [445, 256] width 324 height 19
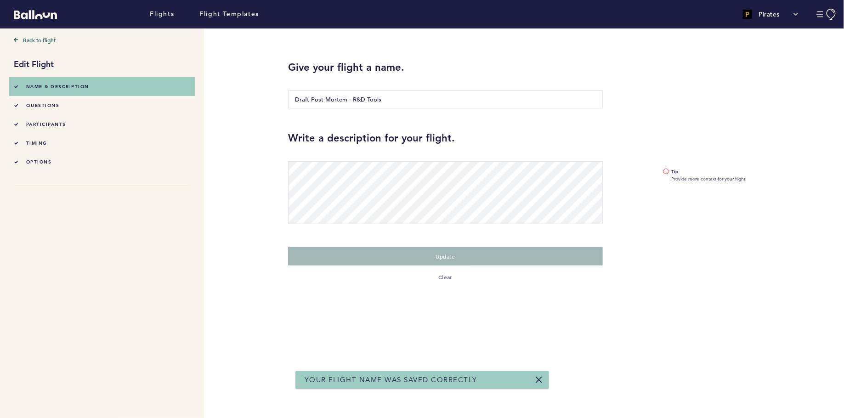
click at [71, 108] on li "questions" at bounding box center [102, 105] width 176 height 19
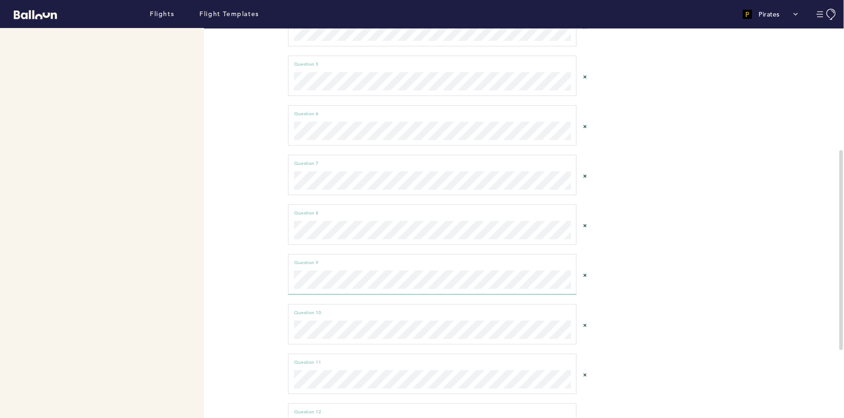
scroll to position [243, 0]
click at [304, 309] on div "Question 10 can not be empty Question 10" at bounding box center [432, 316] width 288 height 40
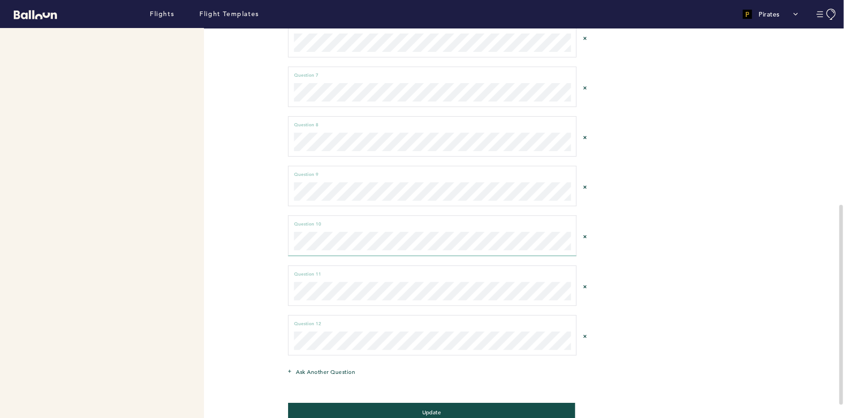
scroll to position [353, 0]
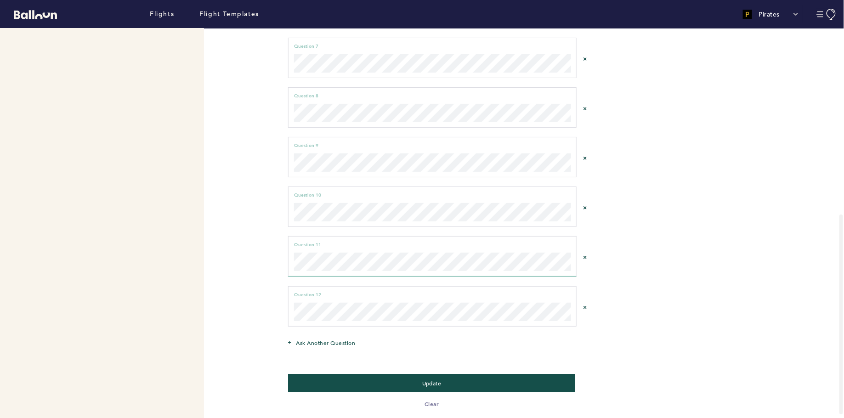
click at [307, 298] on div "Question 12 can not be empty Question 12" at bounding box center [432, 306] width 288 height 40
click at [325, 300] on div "Question 12 can not be empty Question 12" at bounding box center [432, 306] width 288 height 40
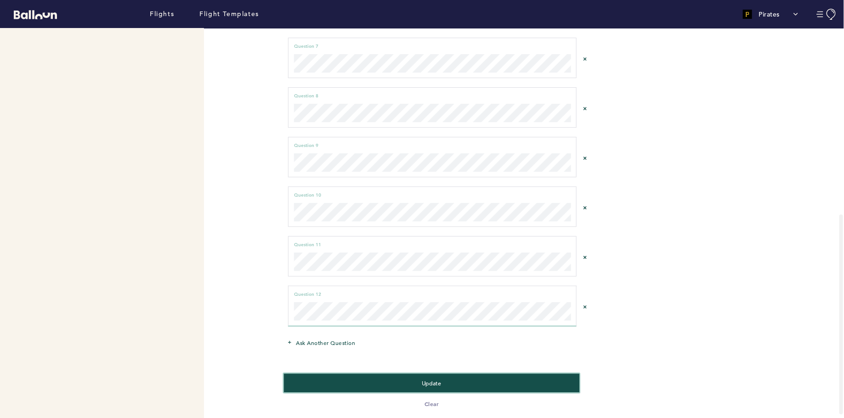
click at [348, 374] on button "Update" at bounding box center [432, 382] width 296 height 19
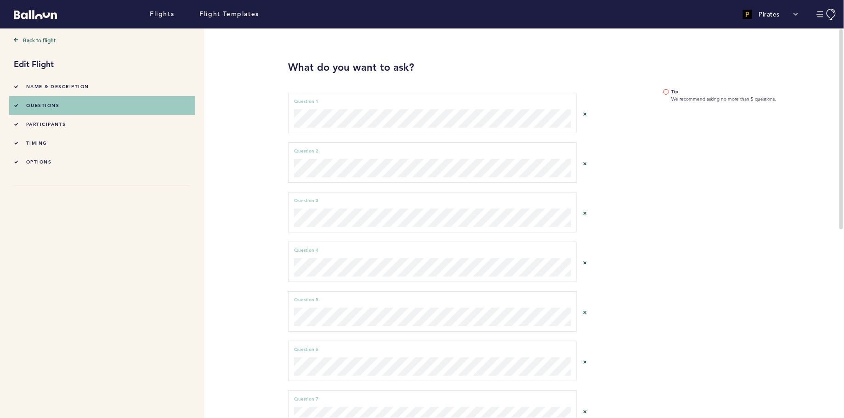
click at [42, 33] on div "Back to flight" at bounding box center [102, 36] width 190 height 16
click at [42, 35] on link "Back to flight" at bounding box center [102, 39] width 176 height 9
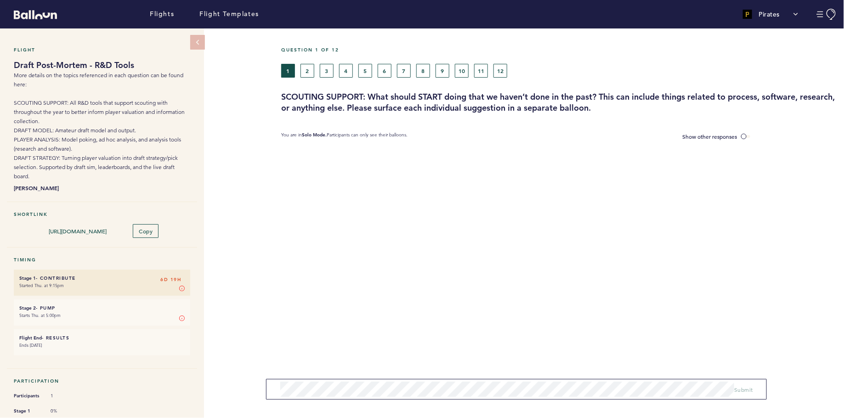
scroll to position [103, 0]
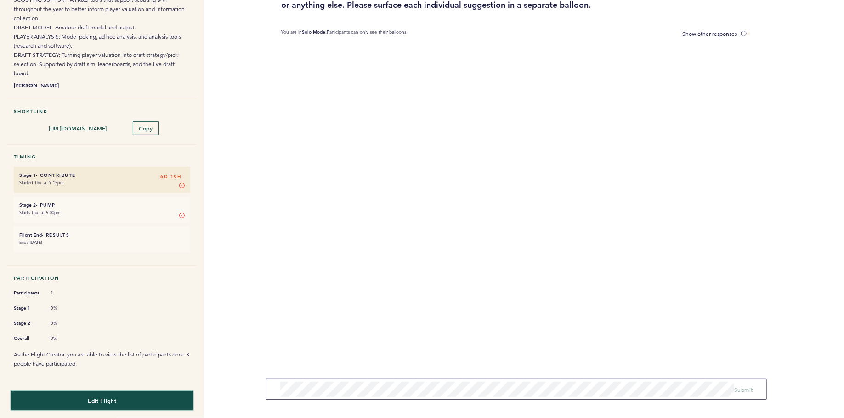
click at [89, 397] on span "Edit Flight" at bounding box center [102, 400] width 28 height 7
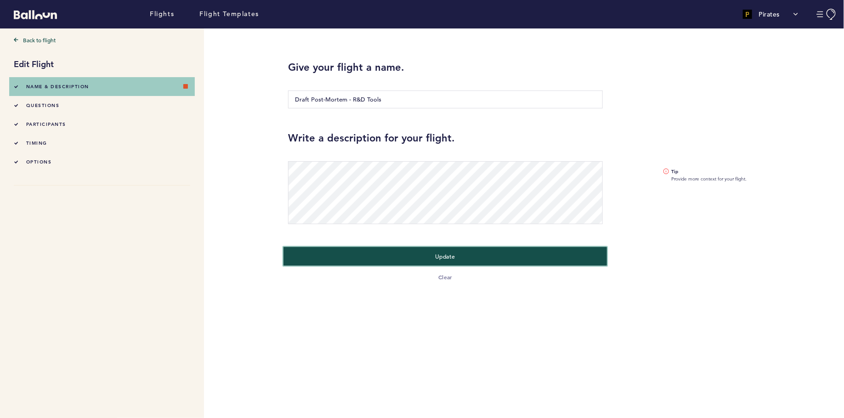
click at [418, 258] on button "Update" at bounding box center [445, 256] width 324 height 19
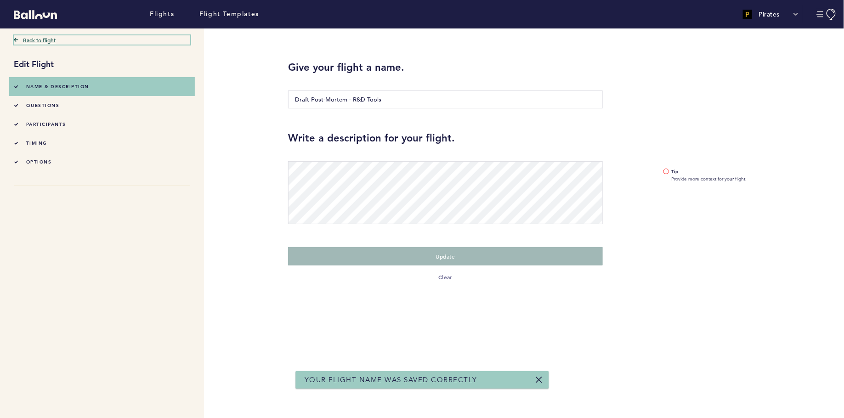
click at [24, 38] on link "Back to flight" at bounding box center [102, 39] width 176 height 9
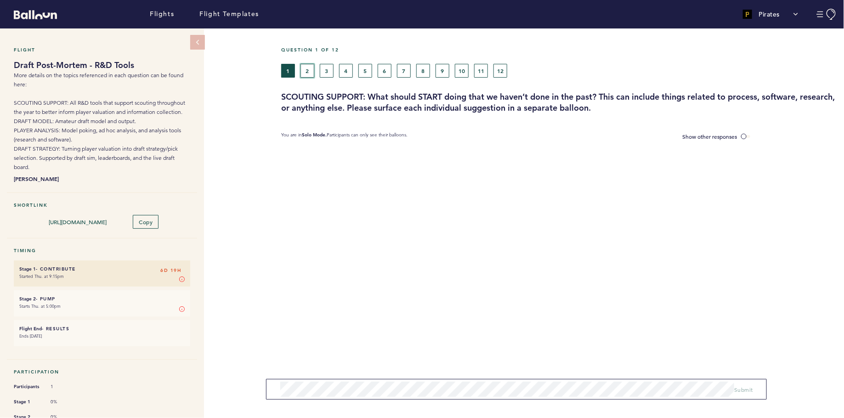
click at [308, 64] on button "2" at bounding box center [307, 71] width 14 height 14
click at [331, 67] on button "3" at bounding box center [327, 71] width 14 height 14
click at [348, 70] on button "4" at bounding box center [346, 71] width 14 height 14
click at [367, 70] on button "5" at bounding box center [365, 71] width 14 height 14
click at [386, 70] on button "6" at bounding box center [385, 71] width 14 height 14
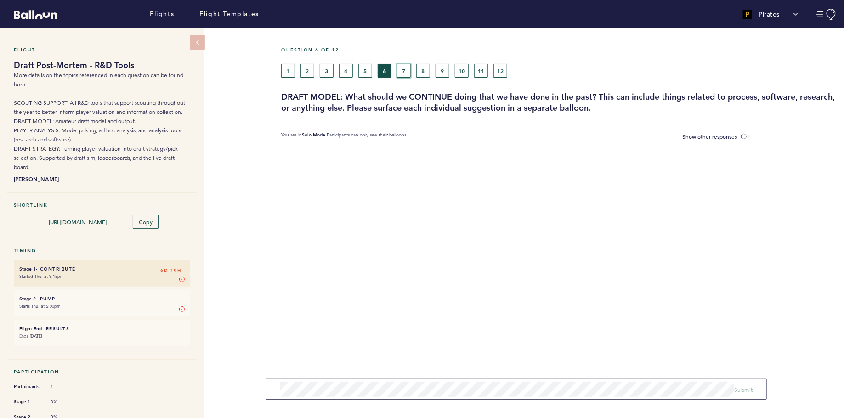
click at [406, 67] on button "7" at bounding box center [404, 71] width 14 height 14
click at [383, 69] on button "6" at bounding box center [385, 71] width 14 height 14
click at [364, 69] on button "5" at bounding box center [365, 71] width 14 height 14
click at [349, 70] on button "4" at bounding box center [346, 71] width 14 height 14
click at [406, 71] on button "7" at bounding box center [404, 71] width 14 height 14
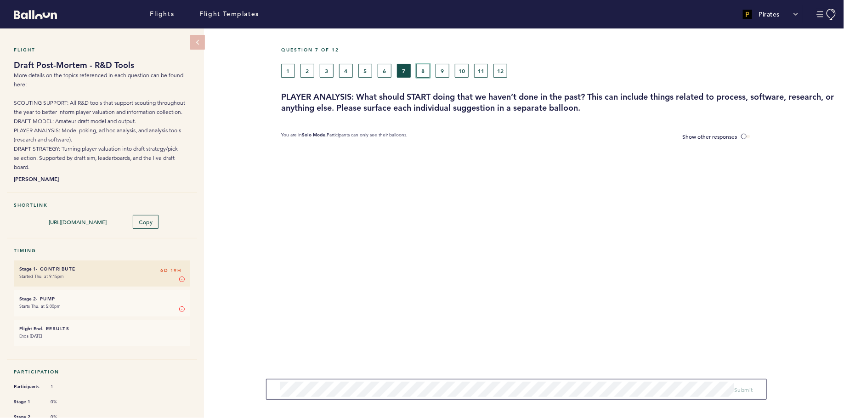
click at [426, 73] on button "8" at bounding box center [423, 71] width 14 height 14
click at [438, 73] on button "9" at bounding box center [442, 71] width 14 height 14
click at [459, 73] on button "10" at bounding box center [462, 71] width 14 height 14
click at [477, 71] on button "11" at bounding box center [481, 71] width 14 height 14
click at [503, 71] on button "12" at bounding box center [500, 71] width 14 height 14
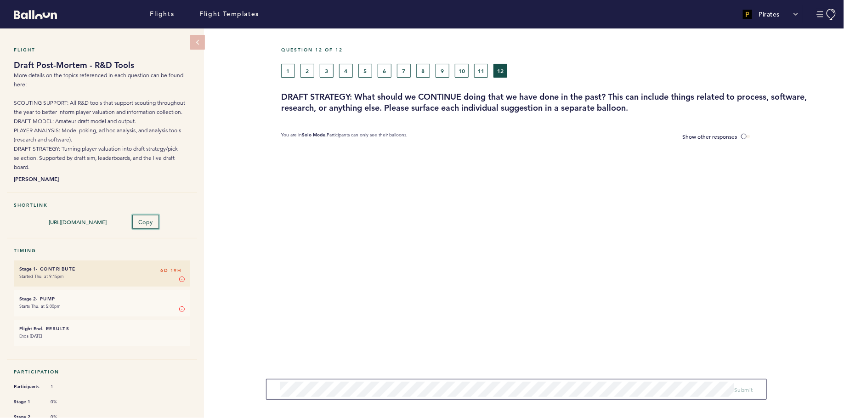
click at [148, 218] on span "Copy" at bounding box center [146, 221] width 14 height 7
click at [146, 219] on span "Copy" at bounding box center [146, 221] width 14 height 7
